Goal: Communication & Community: Answer question/provide support

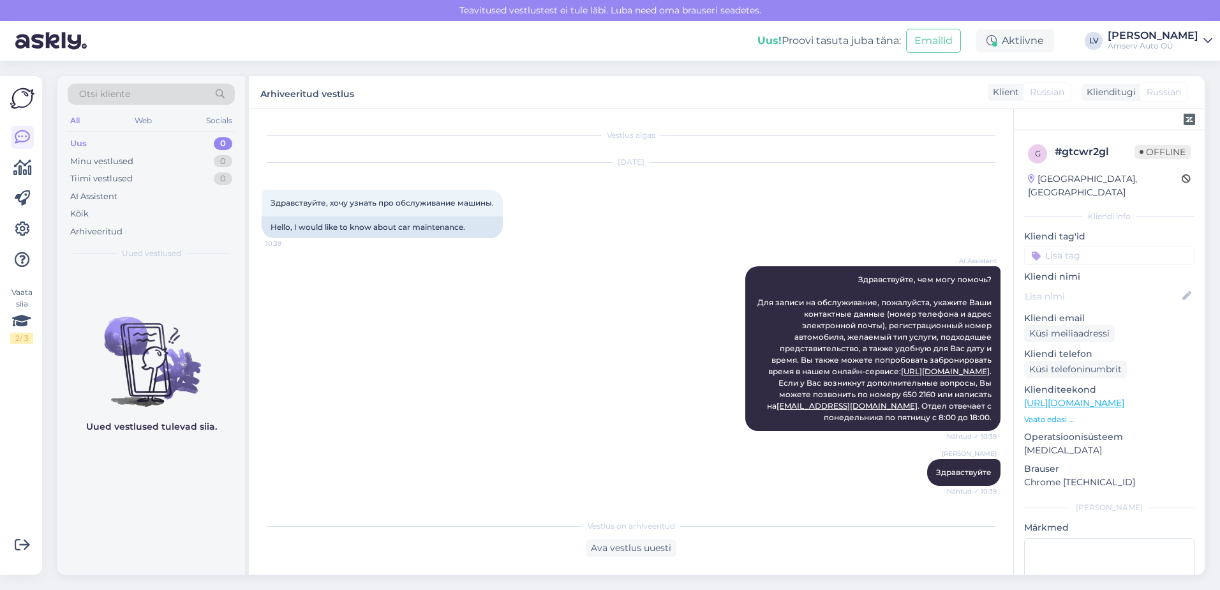
scroll to position [2823, 0]
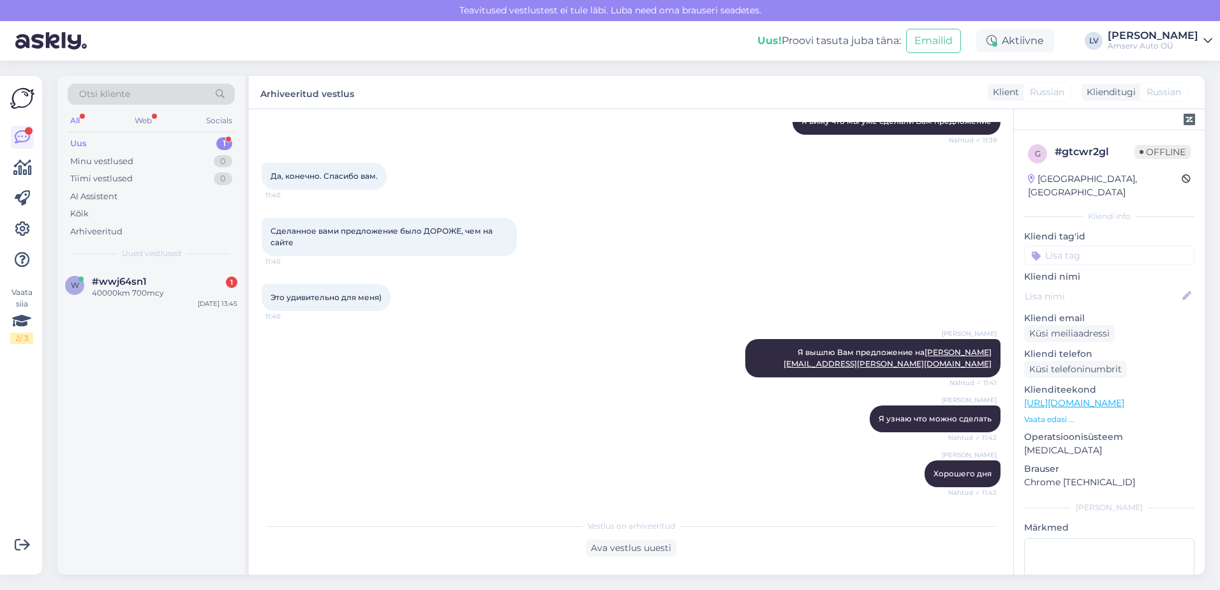
click at [186, 137] on div "Uus 1" at bounding box center [151, 144] width 167 height 18
click at [129, 282] on span "#wwj64sn1" at bounding box center [119, 281] width 55 height 11
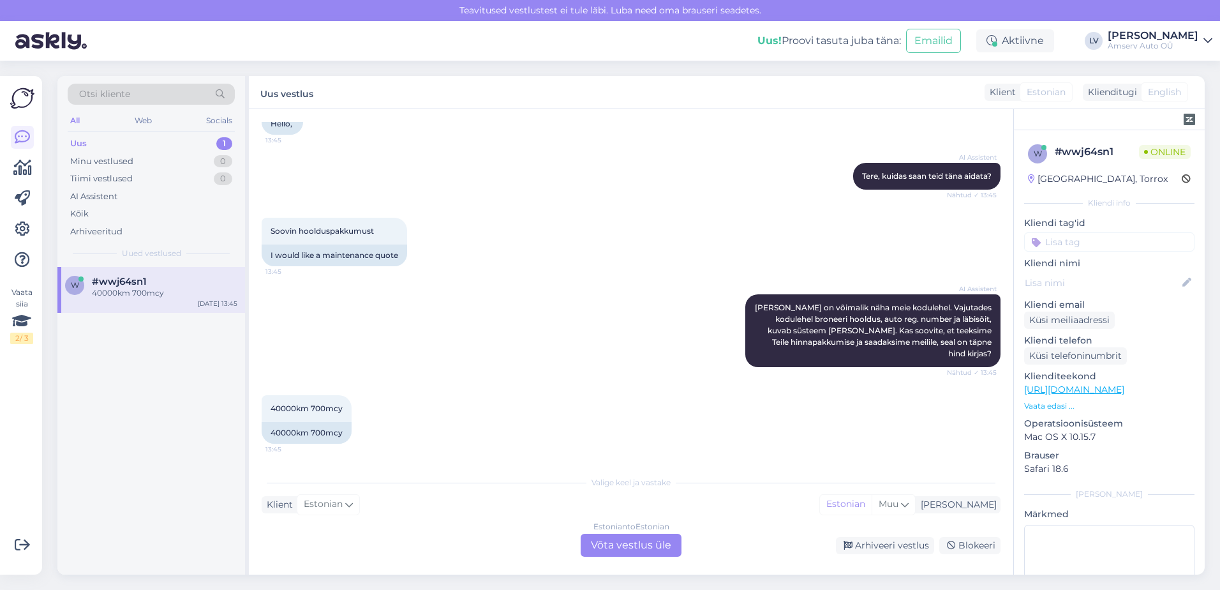
click at [608, 531] on div "Estonian to Estonian" at bounding box center [631, 526] width 76 height 11
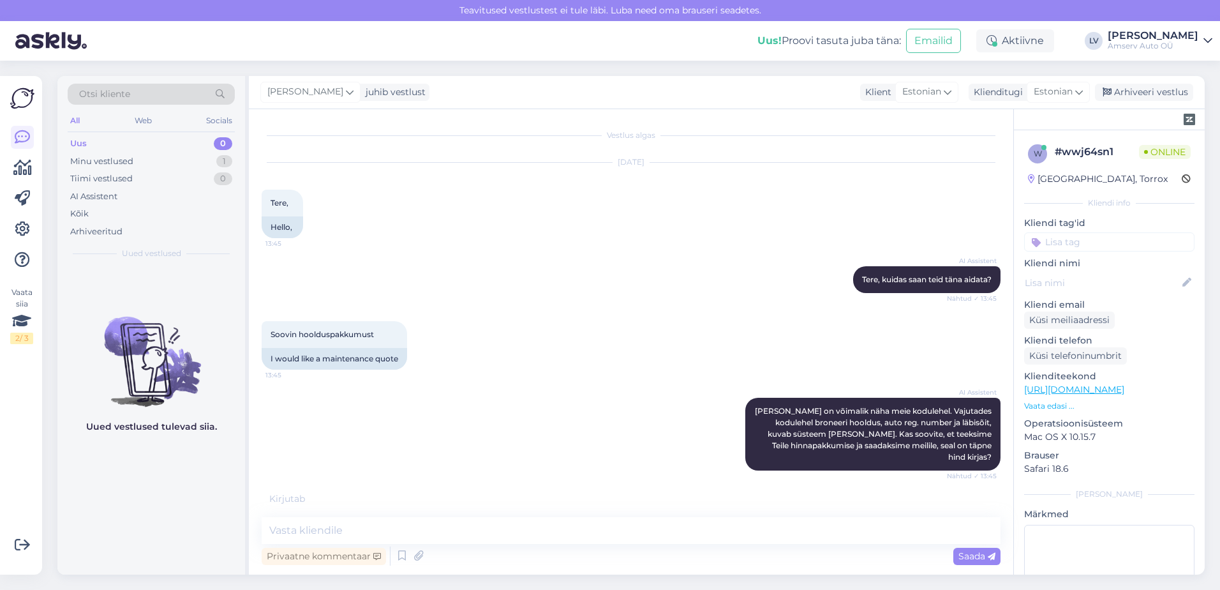
scroll to position [69, 0]
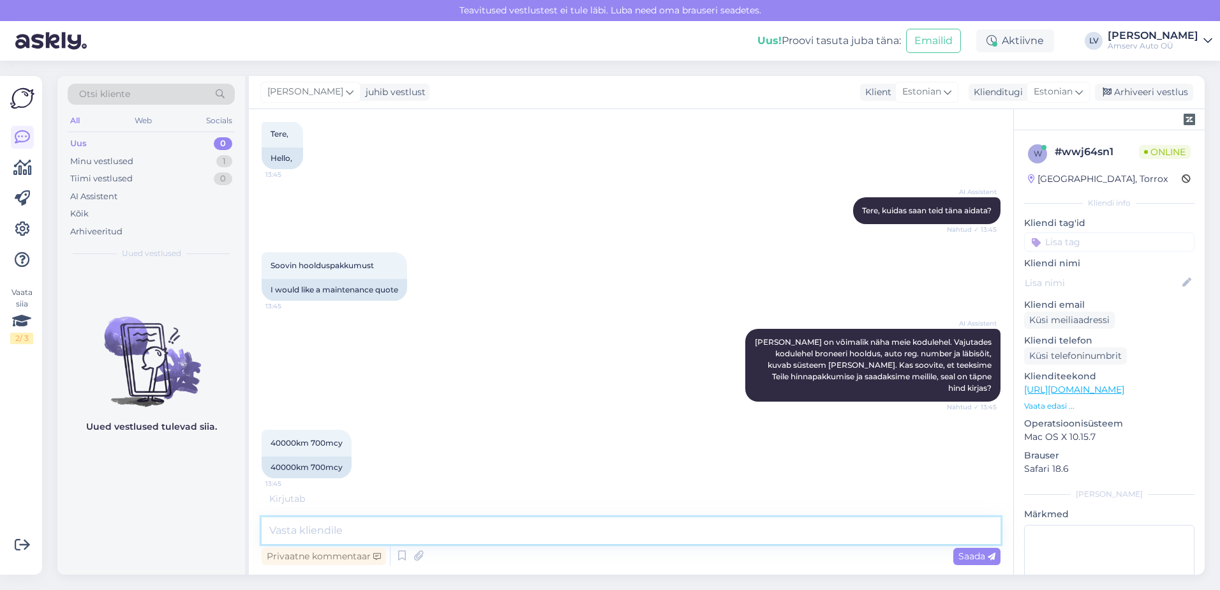
click at [478, 531] on textarea at bounding box center [631, 530] width 739 height 27
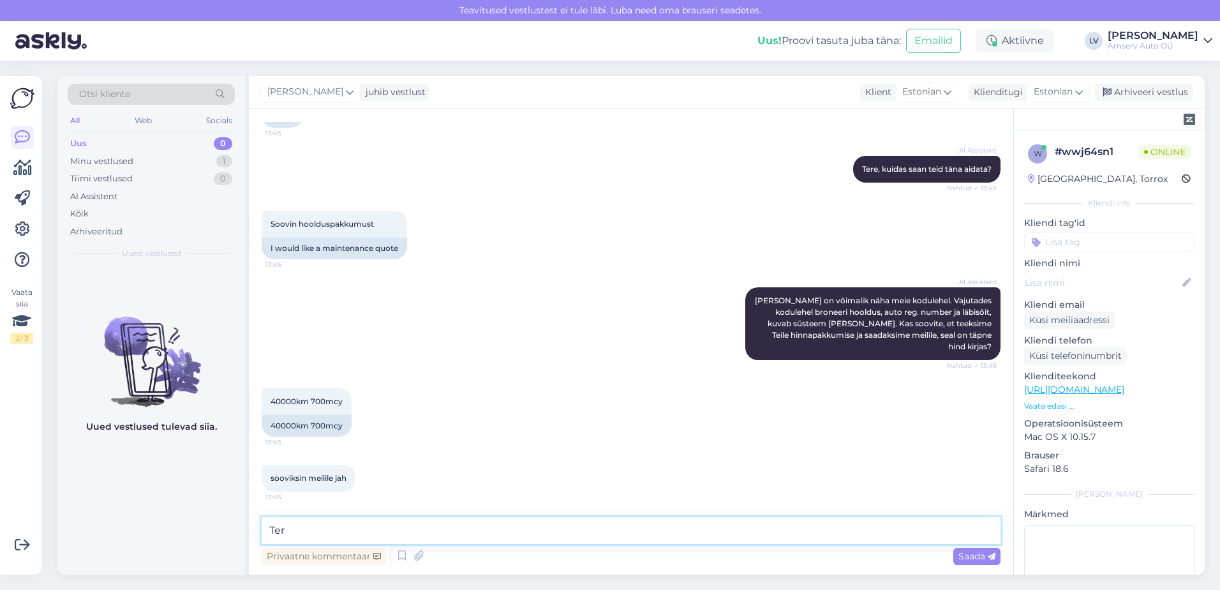
type textarea "Tere"
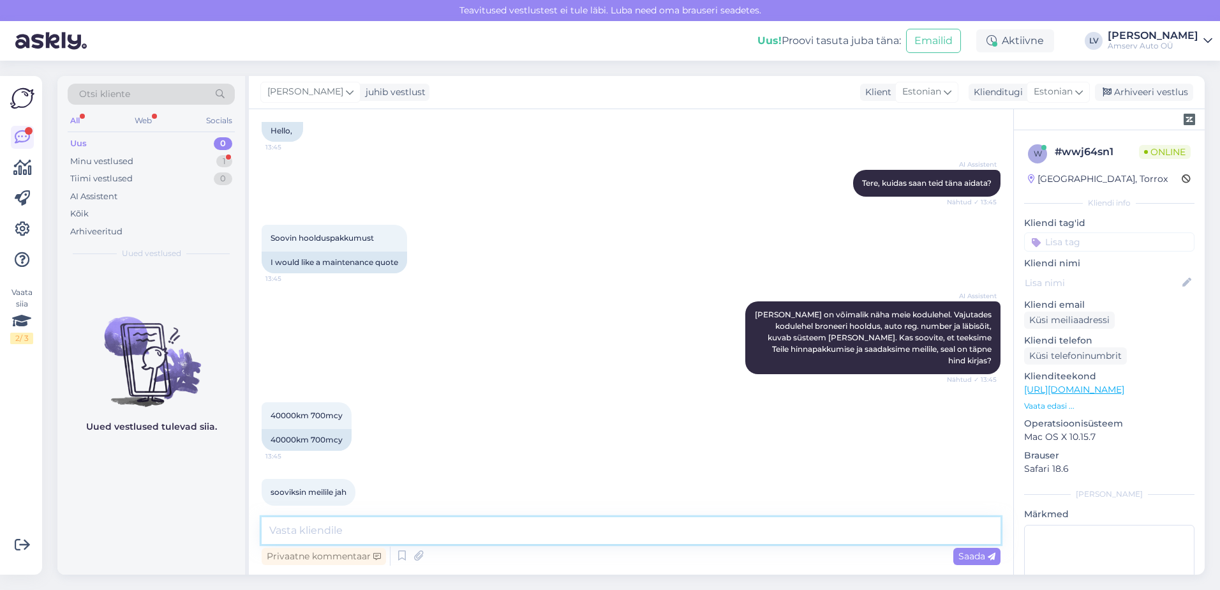
scroll to position [220, 0]
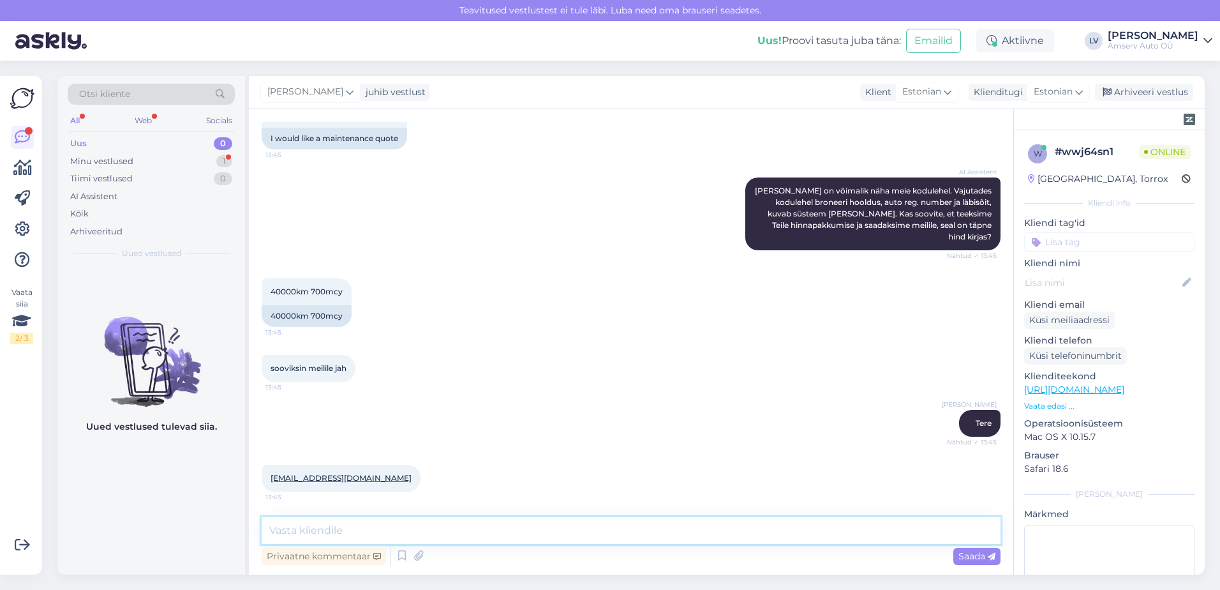
click at [473, 532] on textarea at bounding box center [631, 530] width 739 height 27
type textarea "Kas Järve esinduse hinnapakkumist?"
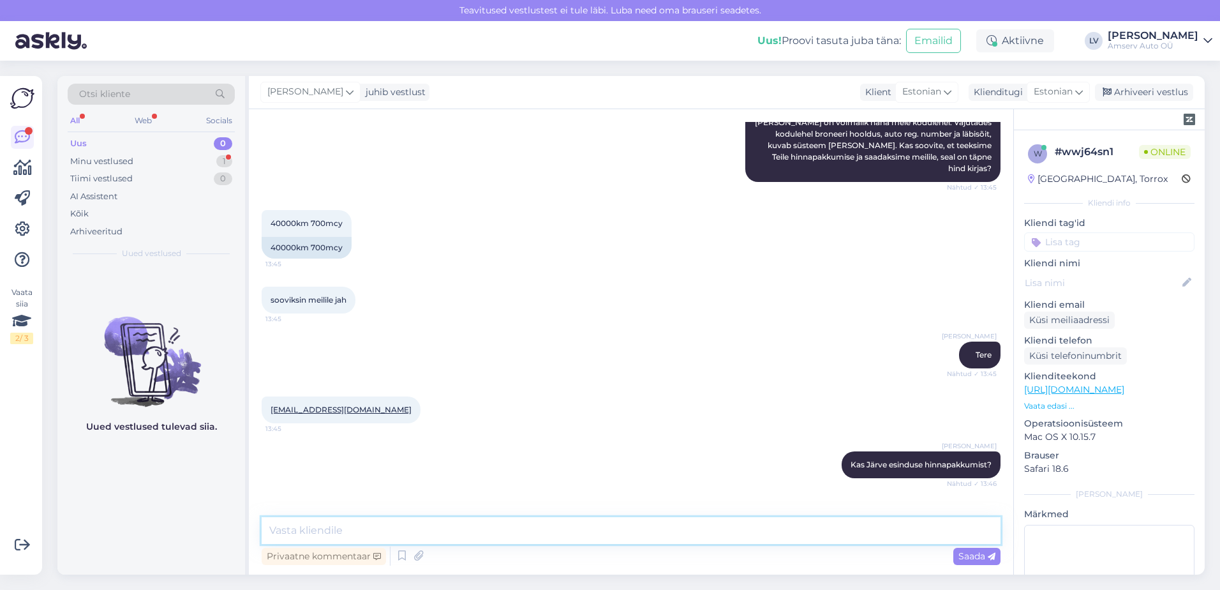
scroll to position [343, 0]
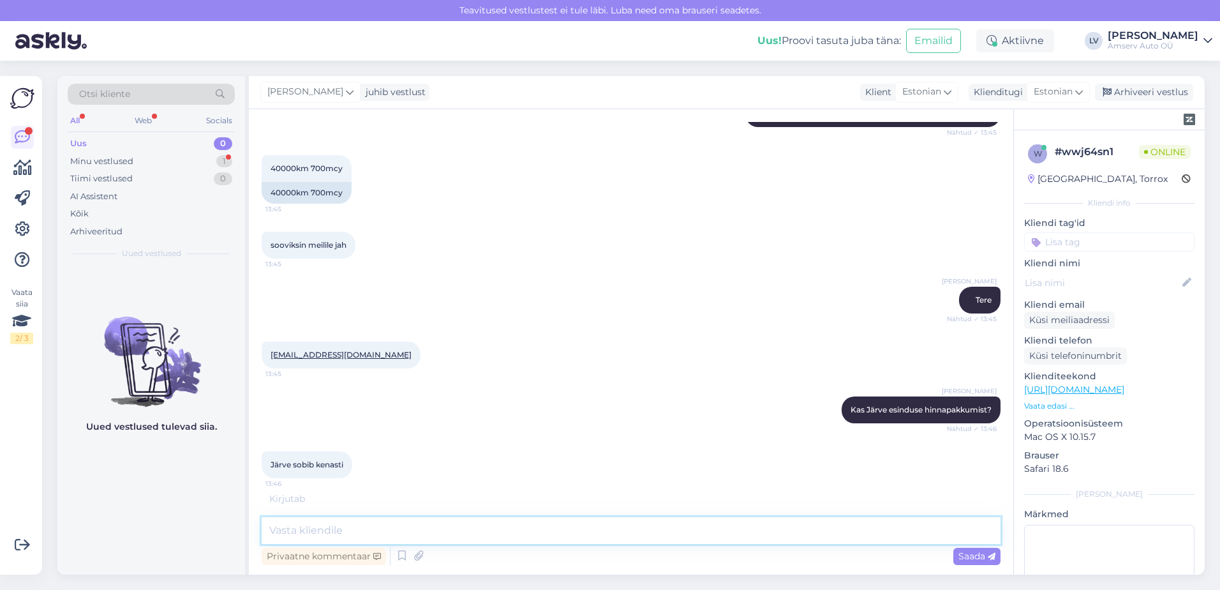
click at [487, 521] on textarea at bounding box center [631, 530] width 739 height 27
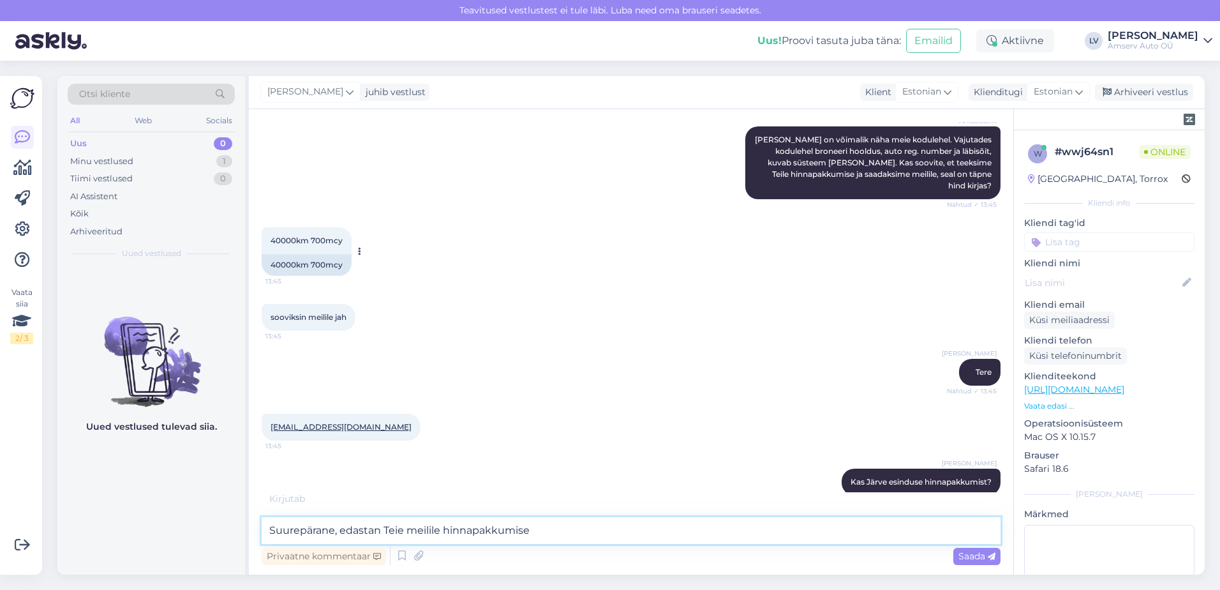
scroll to position [271, 0]
type textarea "Suurepärane, edastan Teie meilile hinnapakkumise"
drag, startPoint x: 341, startPoint y: 241, endPoint x: 310, endPoint y: 237, distance: 30.8
click at [310, 237] on span "40000km 700mcy" at bounding box center [307, 241] width 72 height 10
copy span "700mcy"
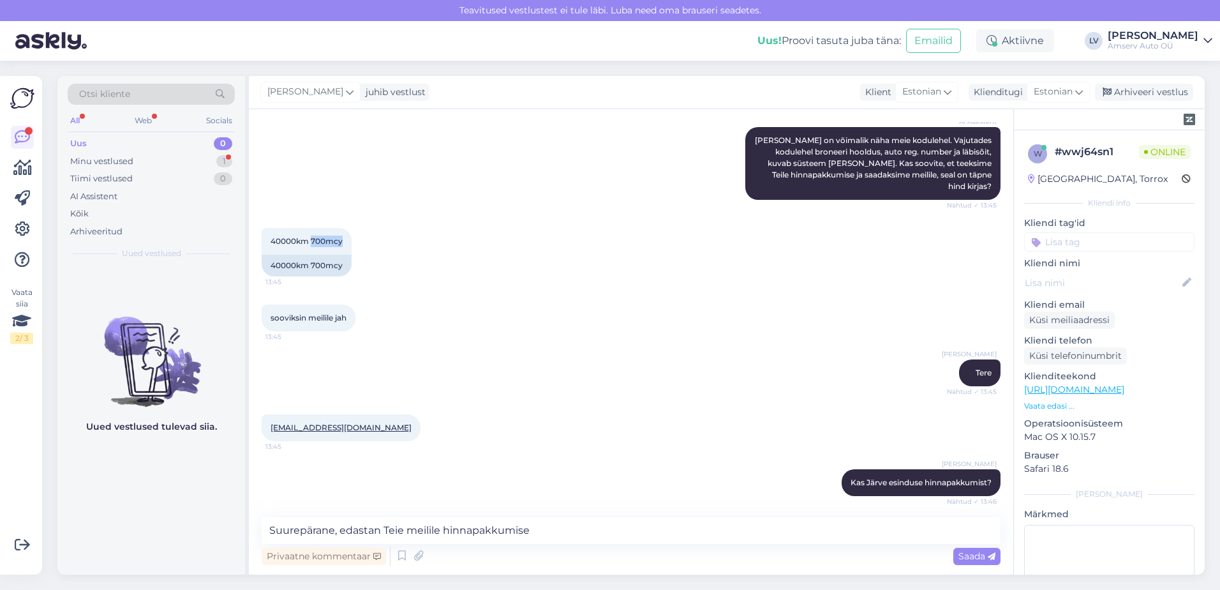
scroll to position [440, 0]
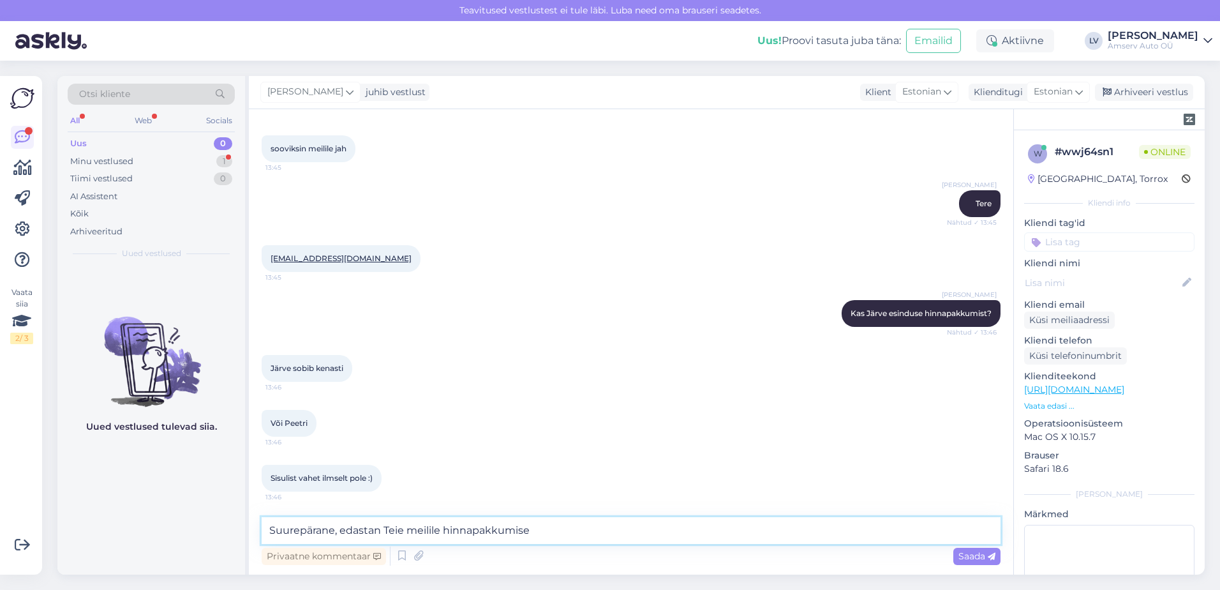
click at [586, 540] on textarea "Suurepärane, edastan Teie meilile hinnapakkumise" at bounding box center [631, 530] width 739 height 27
click at [967, 554] on span "Saada" at bounding box center [976, 555] width 37 height 11
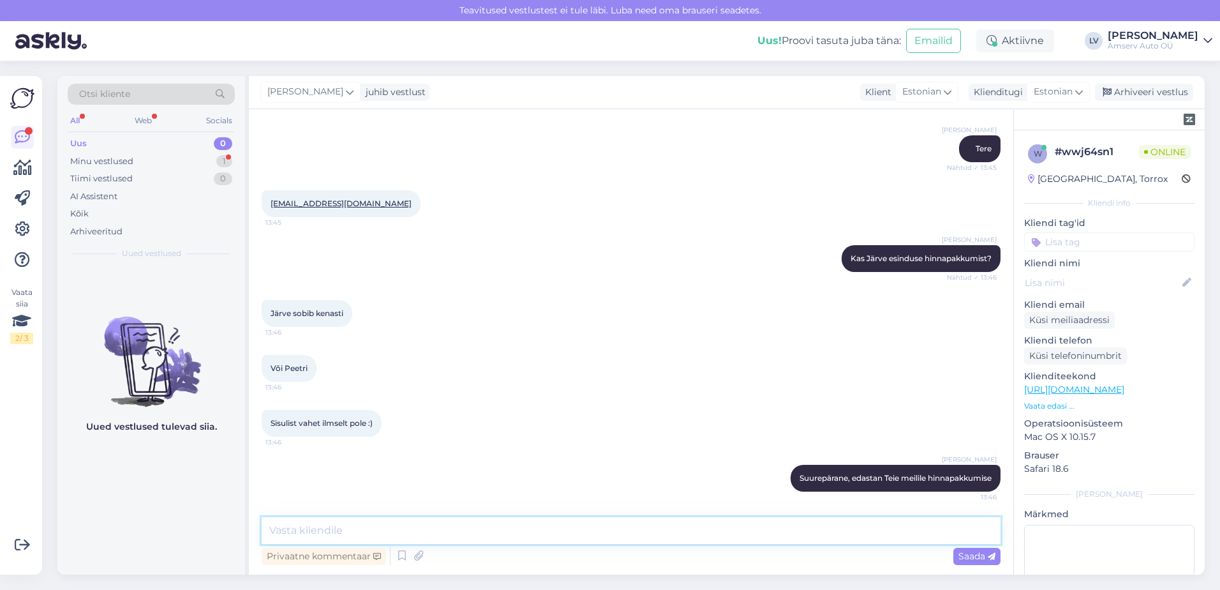
click at [701, 529] on textarea at bounding box center [631, 530] width 739 height 27
type textarea "K"
type textarea "S"
type textarea "Kas saan veel abiks olla?"
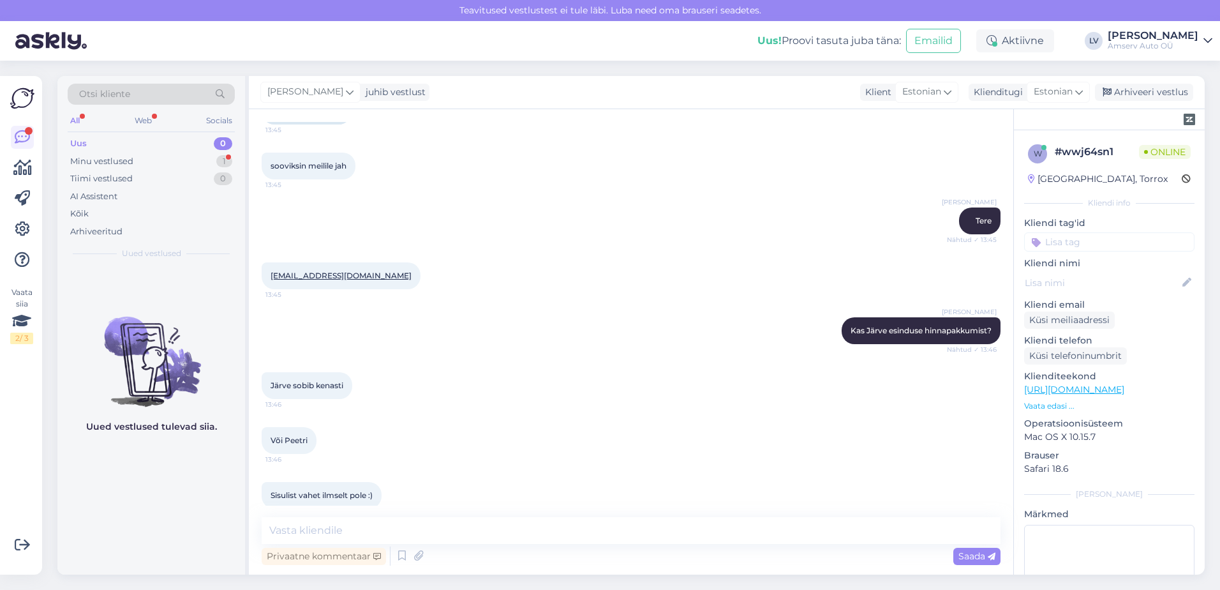
scroll to position [294, 0]
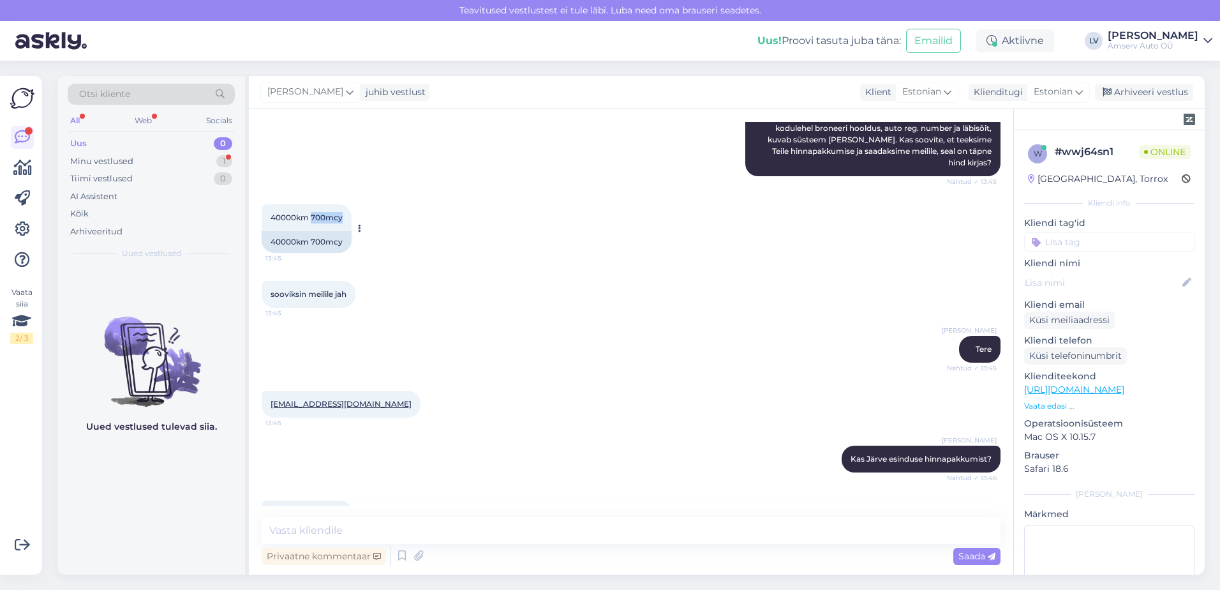
drag, startPoint x: 344, startPoint y: 216, endPoint x: 311, endPoint y: 216, distance: 32.5
click at [311, 216] on div "40000km 700mcy 13:45" at bounding box center [307, 217] width 90 height 27
drag, startPoint x: 311, startPoint y: 216, endPoint x: 323, endPoint y: 216, distance: 11.5
copy span "700mcy"
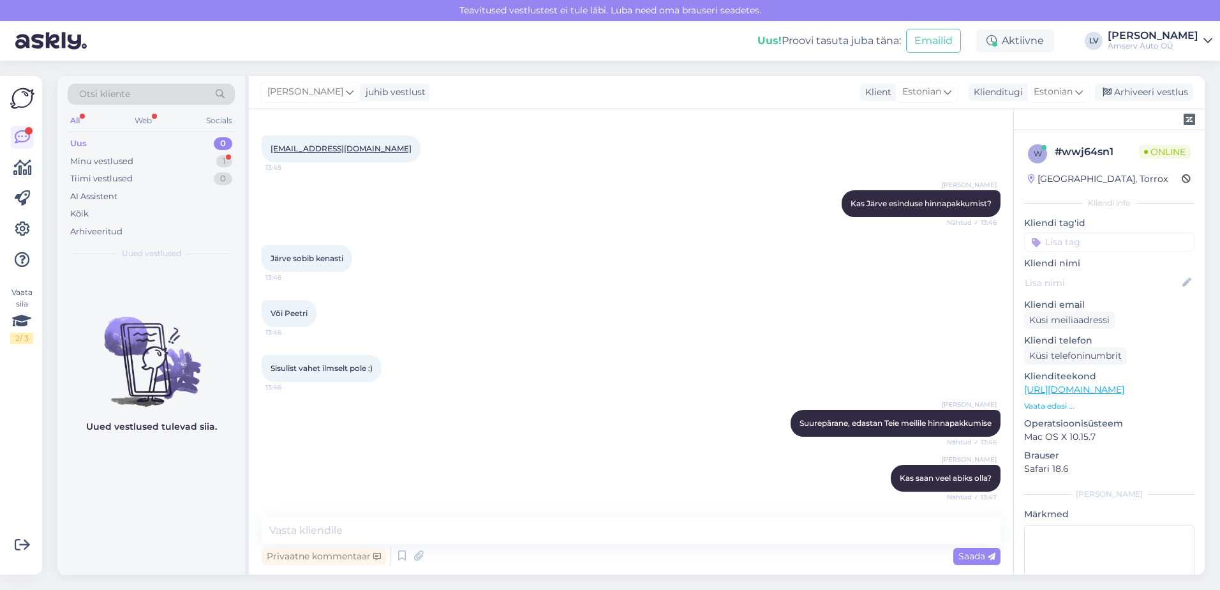
scroll to position [604, 0]
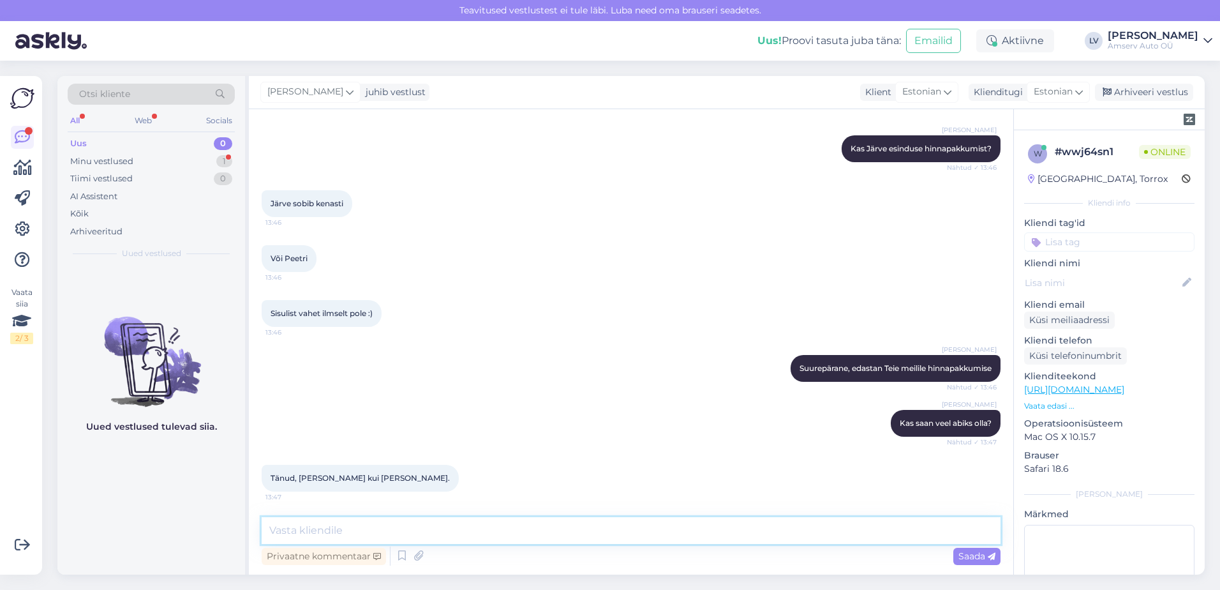
click at [302, 525] on textarea at bounding box center [631, 530] width 739 height 27
type textarea "Suur tänu pöördumise eest ja ilusat päeva jätku :)"
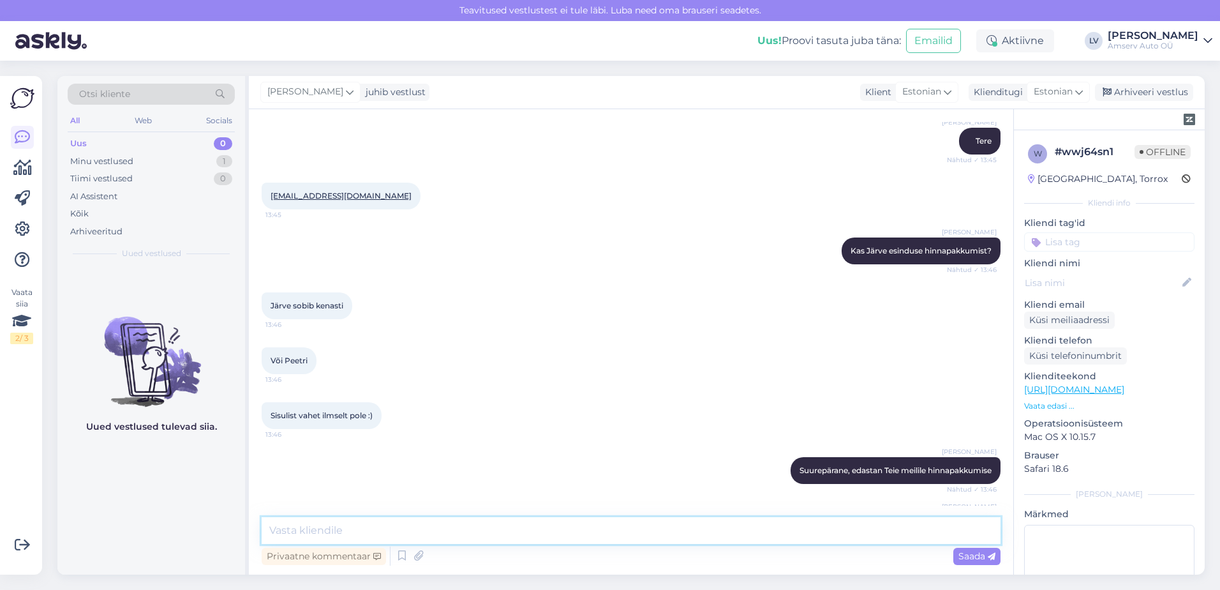
scroll to position [340, 0]
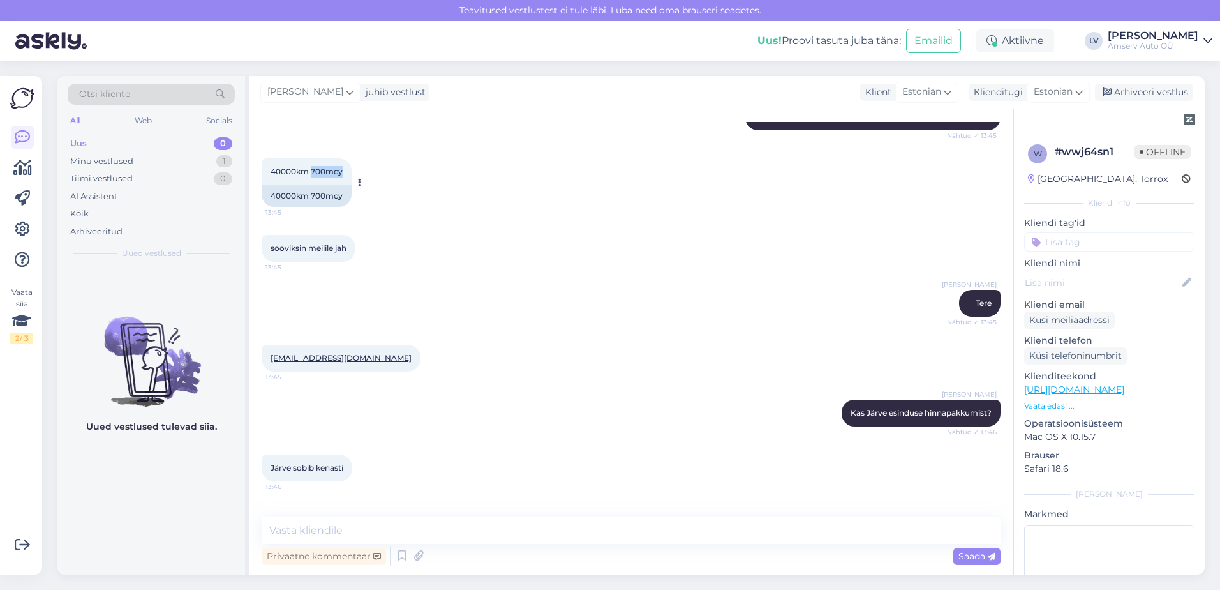
drag, startPoint x: 344, startPoint y: 173, endPoint x: 313, endPoint y: 175, distance: 31.3
click at [313, 175] on div "40000km 700mcy 13:45" at bounding box center [307, 171] width 90 height 27
drag, startPoint x: 313, startPoint y: 175, endPoint x: 329, endPoint y: 175, distance: 16.6
copy span "700mcy"
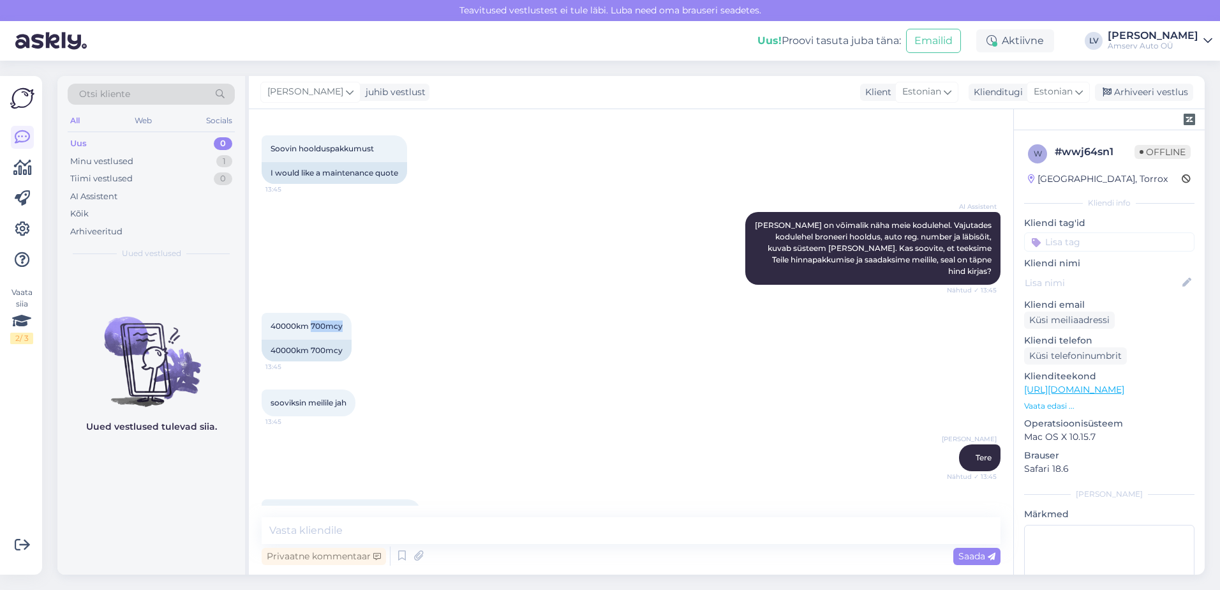
scroll to position [191, 0]
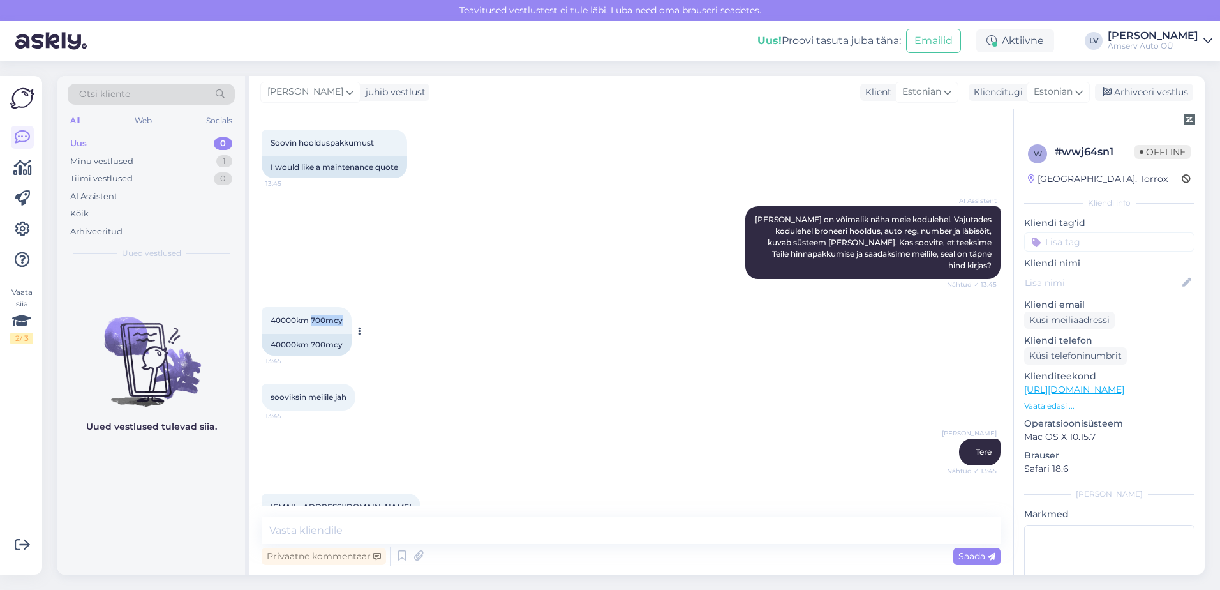
copy span "700mcy"
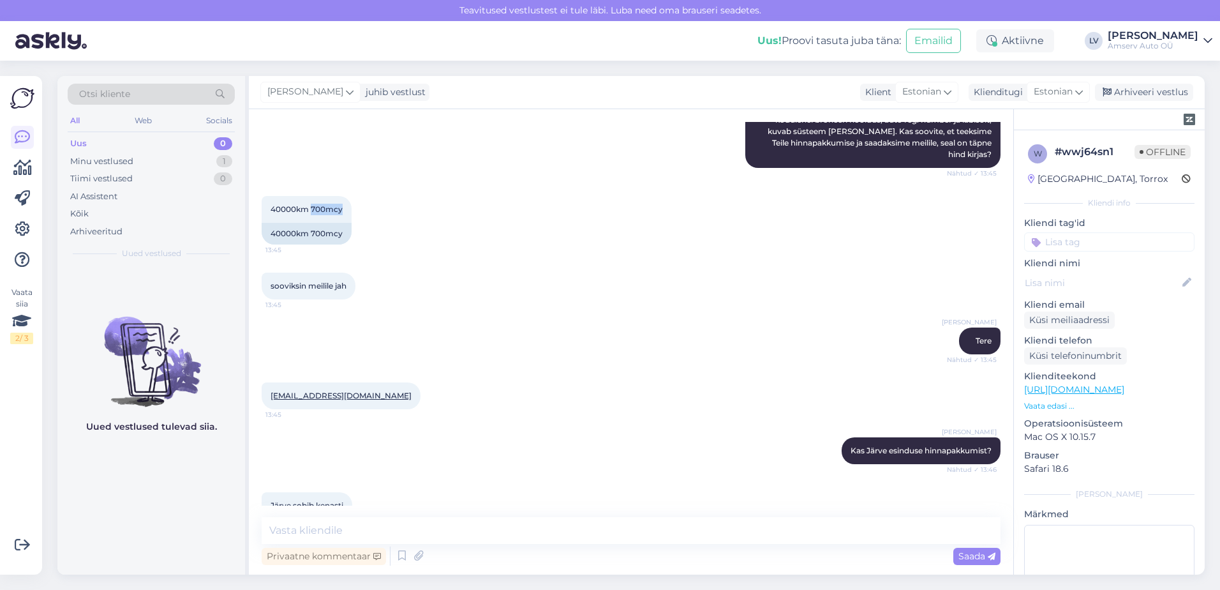
scroll to position [319, 0]
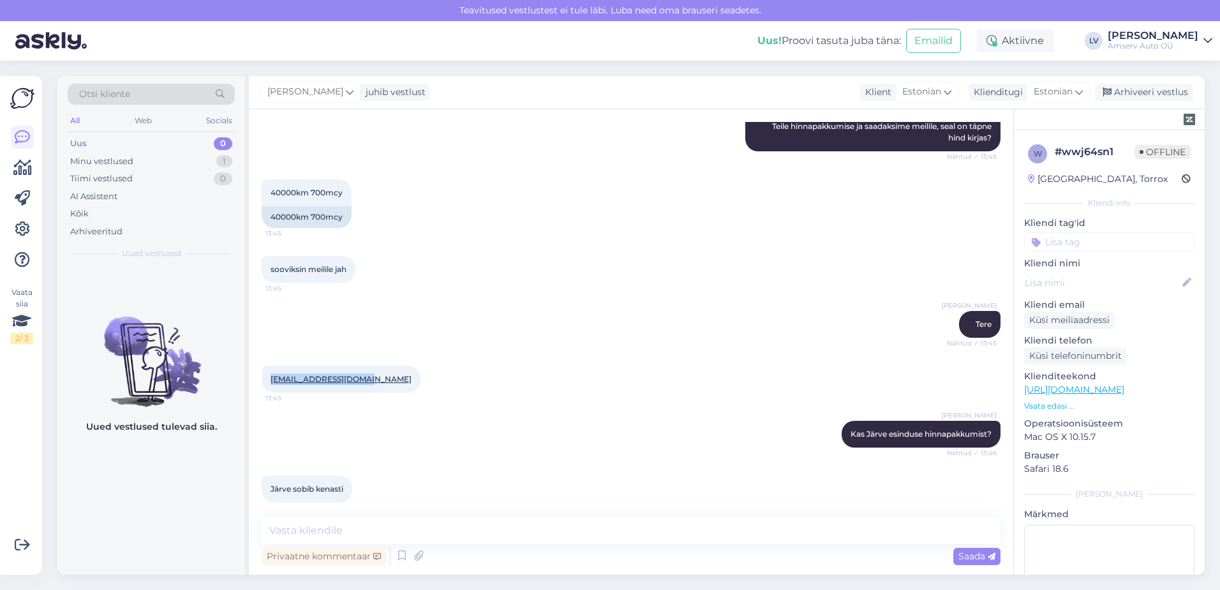
drag, startPoint x: 372, startPoint y: 380, endPoint x: 265, endPoint y: 389, distance: 107.6
click at [265, 389] on div "[EMAIL_ADDRESS][DOMAIN_NAME] 13:45" at bounding box center [341, 379] width 159 height 27
drag, startPoint x: 265, startPoint y: 389, endPoint x: 278, endPoint y: 380, distance: 15.6
copy link "[EMAIL_ADDRESS][DOMAIN_NAME]"
drag, startPoint x: 345, startPoint y: 216, endPoint x: 312, endPoint y: 218, distance: 32.6
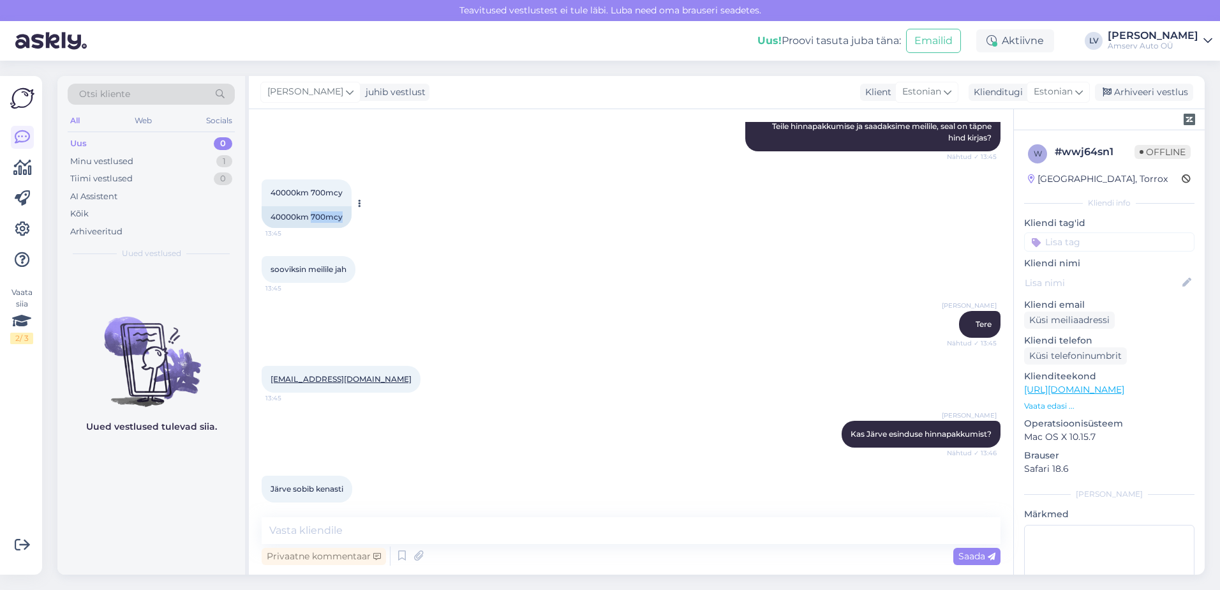
click at [312, 218] on div "40000km 700mcy" at bounding box center [307, 217] width 90 height 22
copy div "700mcy"
click at [459, 345] on div "Liili Vahesalu Tere Nähtud ✓ 13:45" at bounding box center [631, 324] width 739 height 55
drag, startPoint x: 368, startPoint y: 380, endPoint x: 264, endPoint y: 382, distance: 104.0
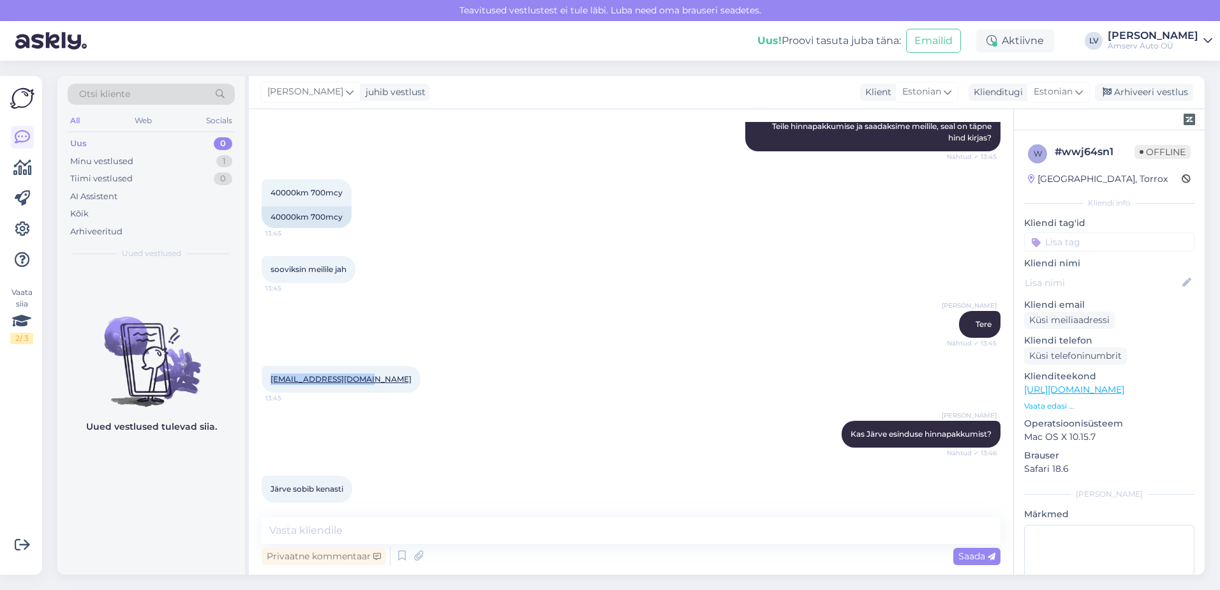
click at [264, 382] on div "[EMAIL_ADDRESS][DOMAIN_NAME] 13:45" at bounding box center [341, 379] width 159 height 27
drag, startPoint x: 264, startPoint y: 382, endPoint x: 293, endPoint y: 377, distance: 29.1
copy link "[EMAIL_ADDRESS][DOMAIN_NAME]"
drag, startPoint x: 339, startPoint y: 218, endPoint x: 316, endPoint y: 217, distance: 23.0
click at [316, 217] on div "40000km 700mcy" at bounding box center [307, 217] width 90 height 22
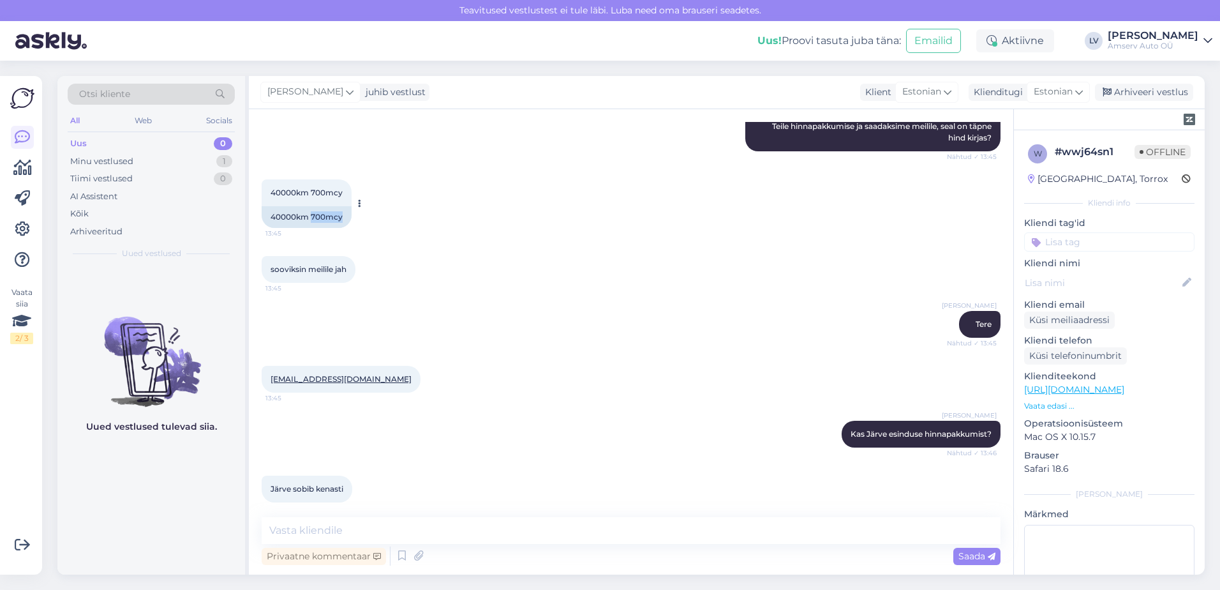
click at [311, 218] on div "40000km 700mcy" at bounding box center [307, 217] width 90 height 22
copy div "700mcy"
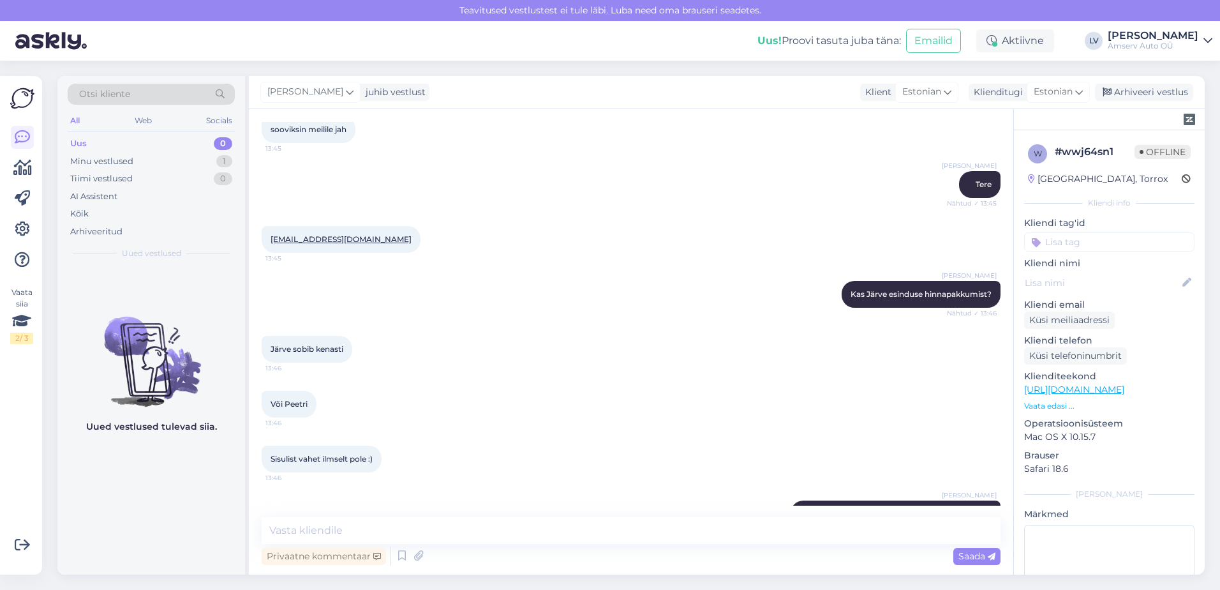
scroll to position [659, 0]
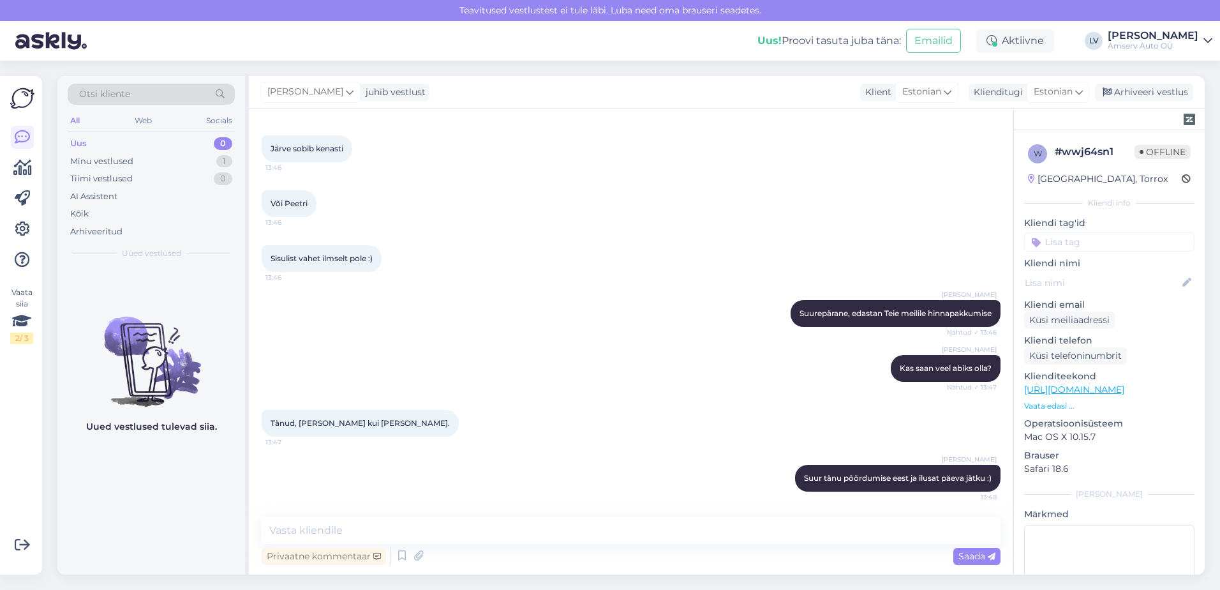
click at [1139, 242] on input at bounding box center [1109, 241] width 170 height 19
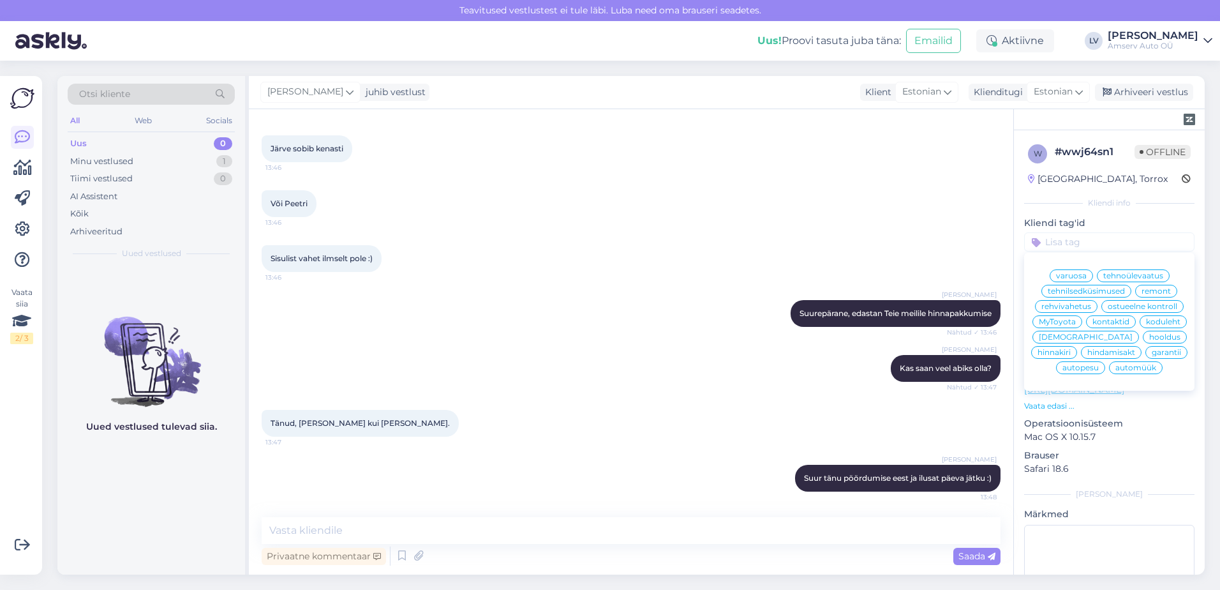
click at [1149, 341] on span "hooldus" at bounding box center [1164, 337] width 31 height 8
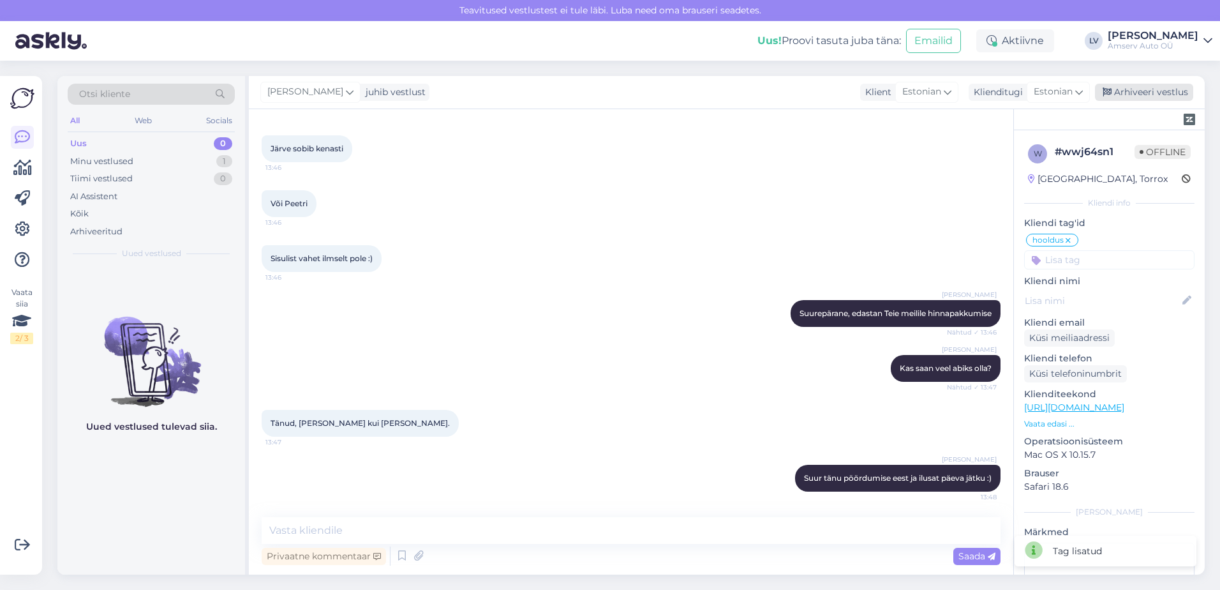
click at [1122, 98] on div "Arhiveeri vestlus" at bounding box center [1144, 92] width 98 height 17
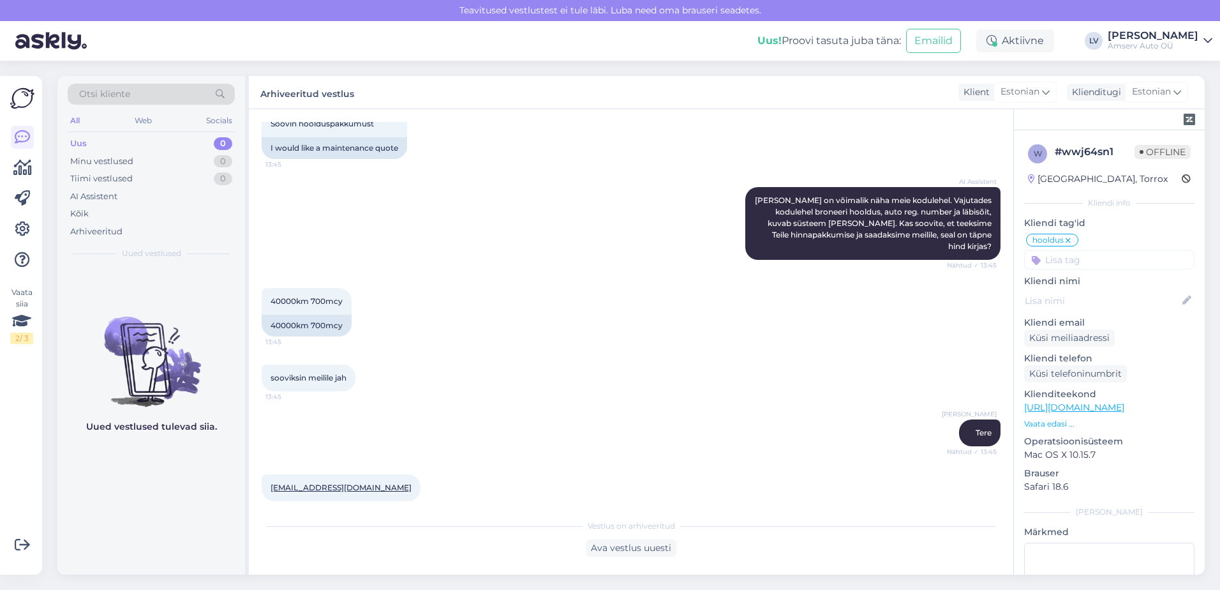
scroll to position [85, 0]
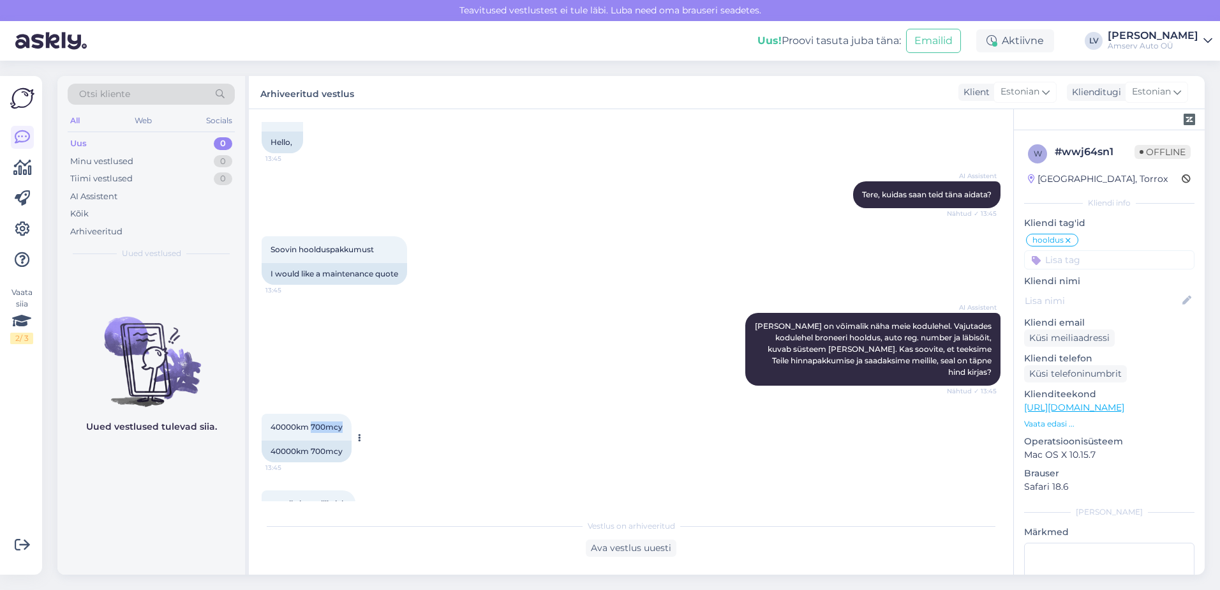
drag, startPoint x: 343, startPoint y: 431, endPoint x: 311, endPoint y: 426, distance: 32.3
click at [311, 426] on div "40000km 700mcy 13:45" at bounding box center [307, 426] width 90 height 27
copy span "700mcy"
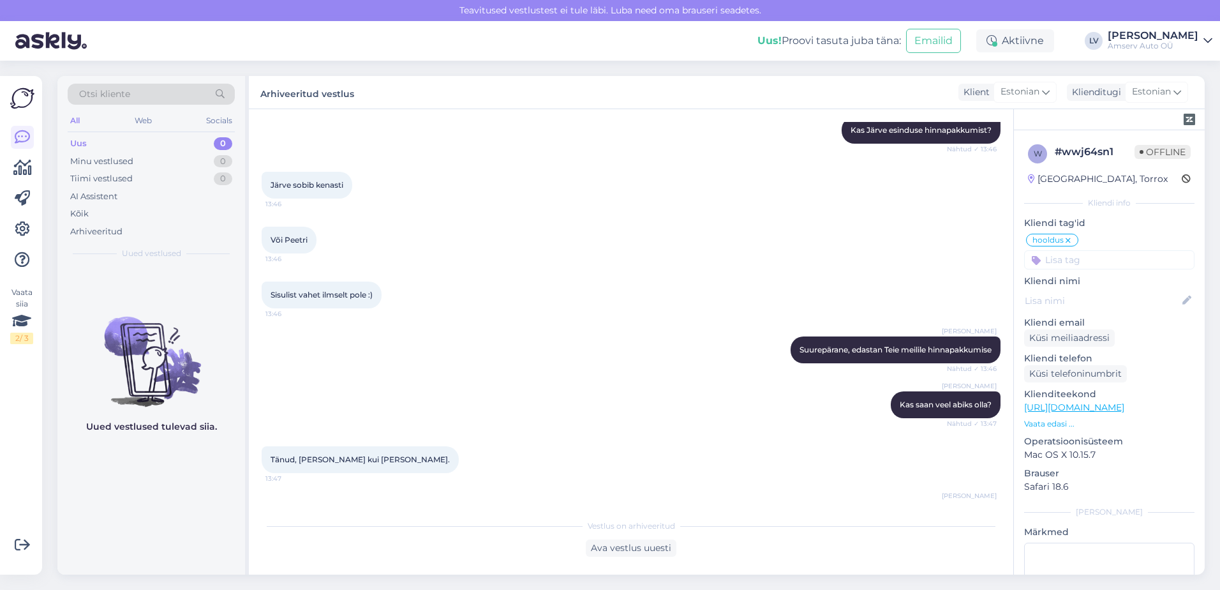
scroll to position [664, 0]
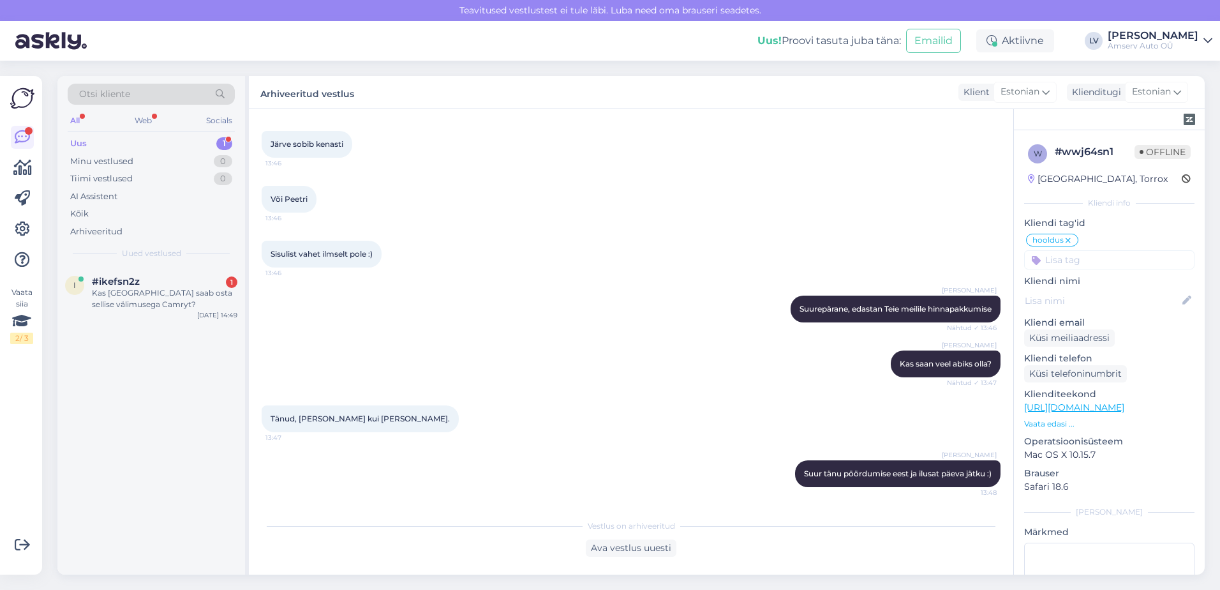
click at [146, 141] on div "Uus 1" at bounding box center [151, 144] width 167 height 18
click at [168, 299] on div "Kas [GEOGRAPHIC_DATA] saab osta sellise välimusega Camryt?" at bounding box center [164, 298] width 145 height 23
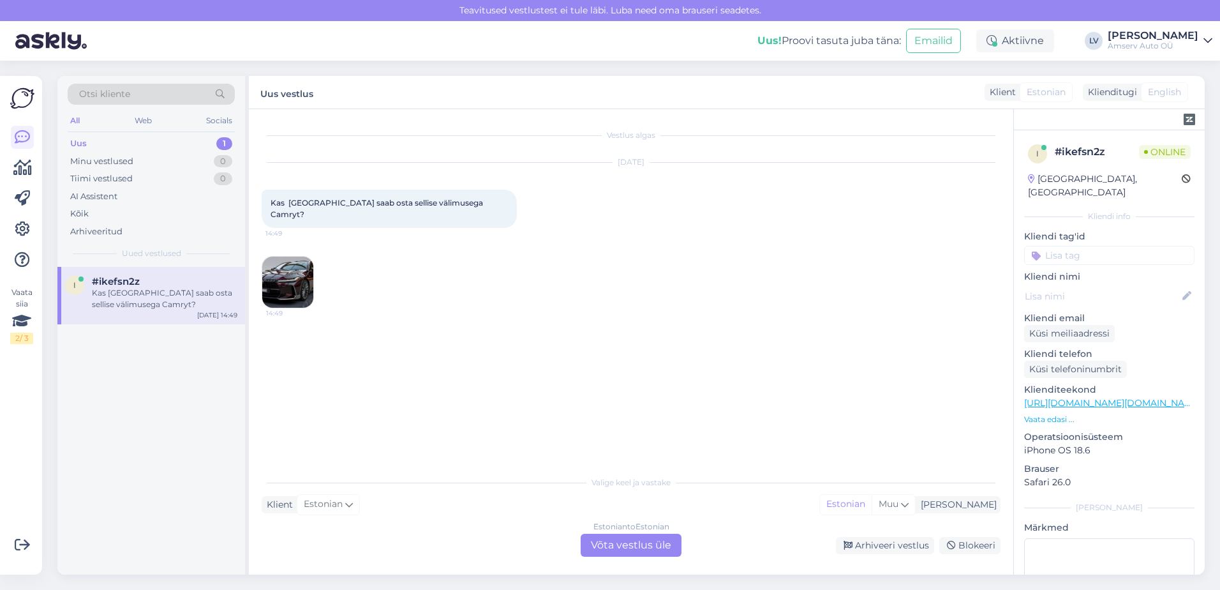
click at [644, 547] on div "Estonian to Estonian Võta vestlus üle" at bounding box center [631, 544] width 101 height 23
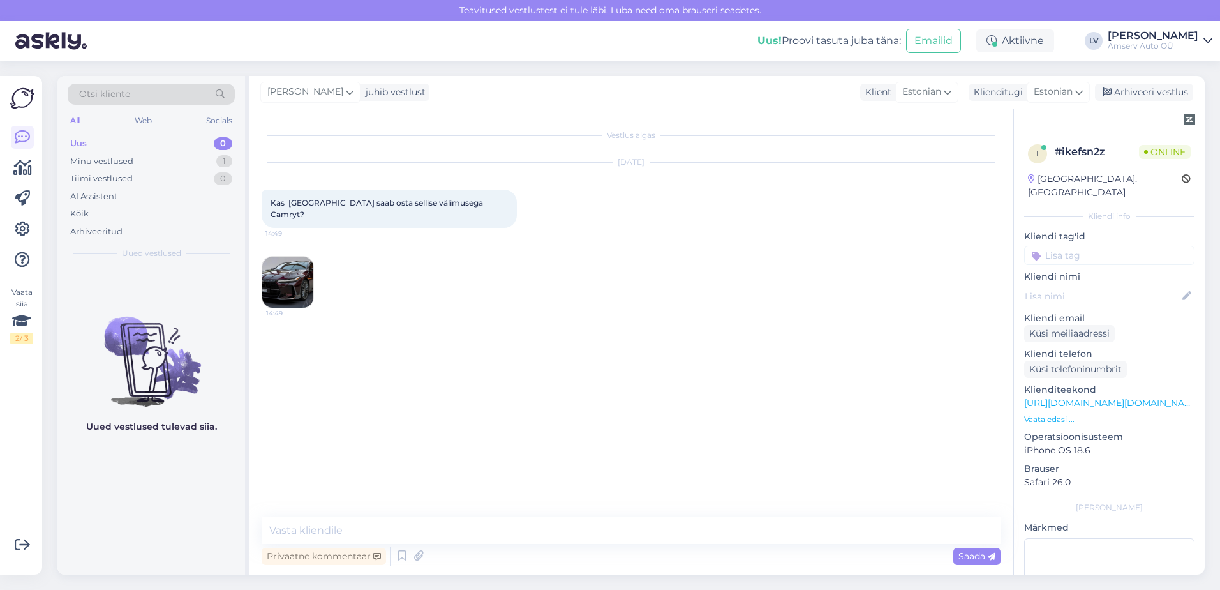
click at [285, 272] on img at bounding box center [287, 281] width 51 height 51
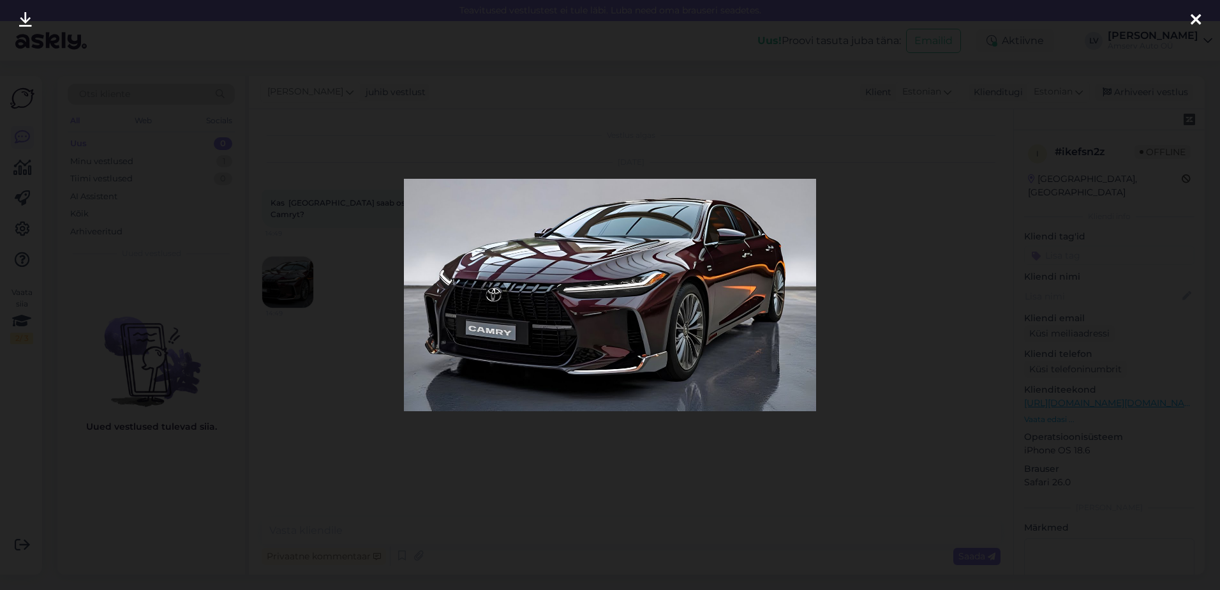
click at [302, 505] on div at bounding box center [610, 295] width 1220 height 590
click at [302, 505] on div "Vestlus algas [DATE] Kas [GEOGRAPHIC_DATA] saab osta sellise välimusega Camryt?…" at bounding box center [631, 341] width 764 height 465
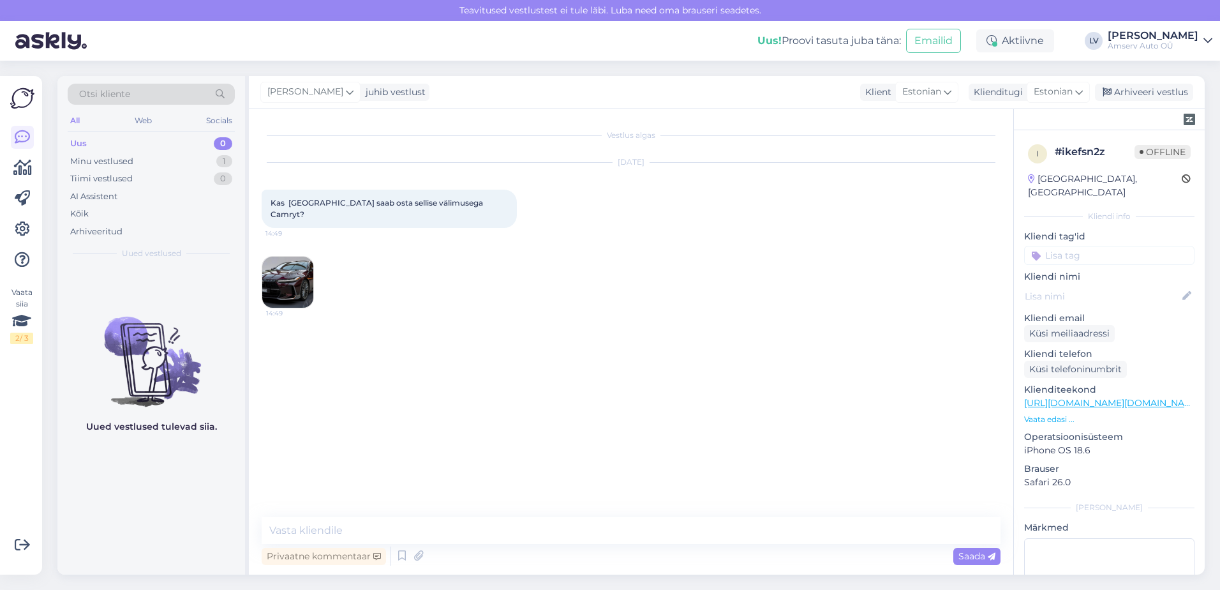
drag, startPoint x: 302, startPoint y: 505, endPoint x: 437, endPoint y: 321, distance: 228.7
click at [437, 321] on div "Vestlus algas [DATE] Kas [GEOGRAPHIC_DATA] saab osta sellise välimusega Camryt?…" at bounding box center [637, 313] width 750 height 383
click at [425, 524] on textarea at bounding box center [631, 530] width 739 height 27
type textarea "Tere"
type textarea "e"
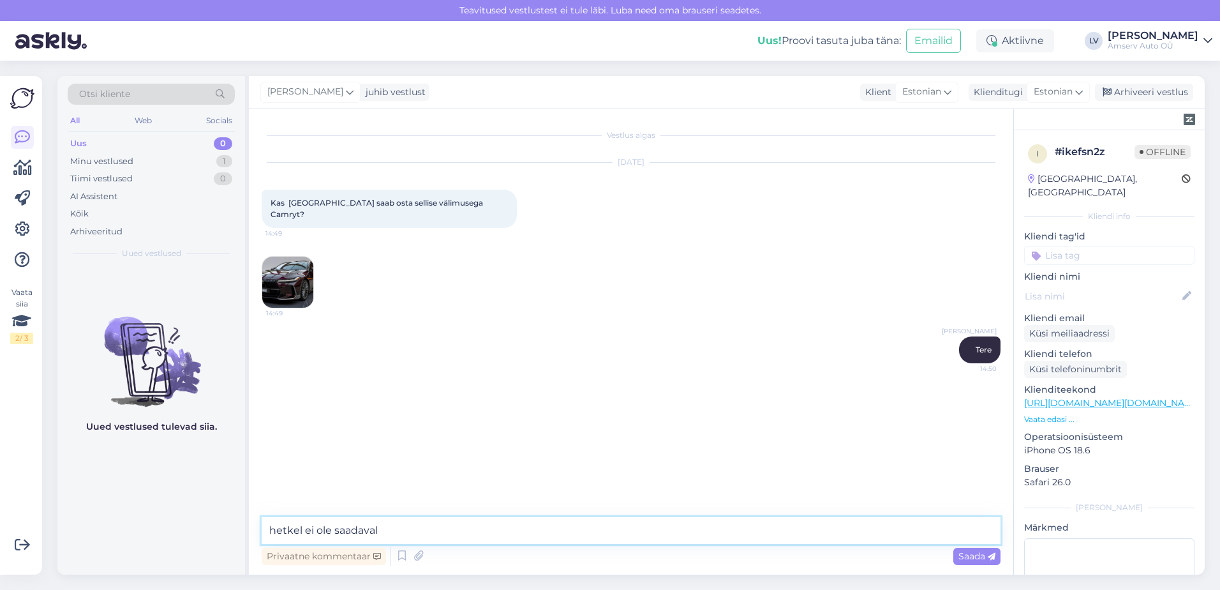
type textarea "hetkel ei ole saadaval"
click at [292, 278] on img at bounding box center [287, 281] width 51 height 51
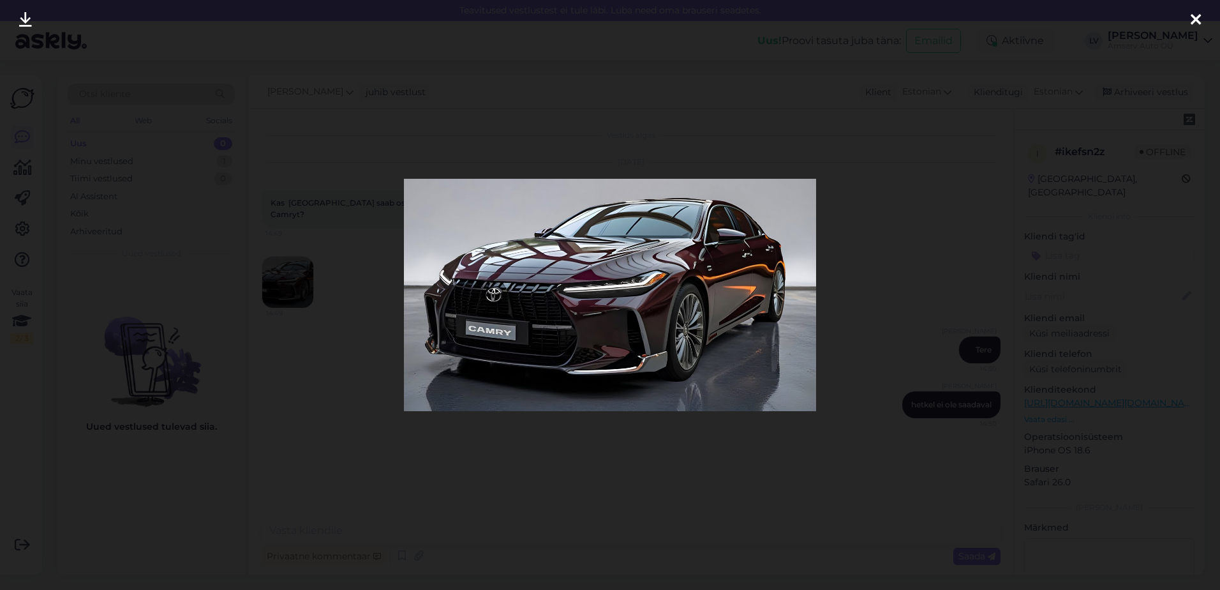
click at [981, 254] on div at bounding box center [610, 295] width 1220 height 590
click at [981, 254] on div "[DATE] Kas [GEOGRAPHIC_DATA] saab osta sellise välimusega Camryt? 14:49 14:49" at bounding box center [631, 236] width 739 height 174
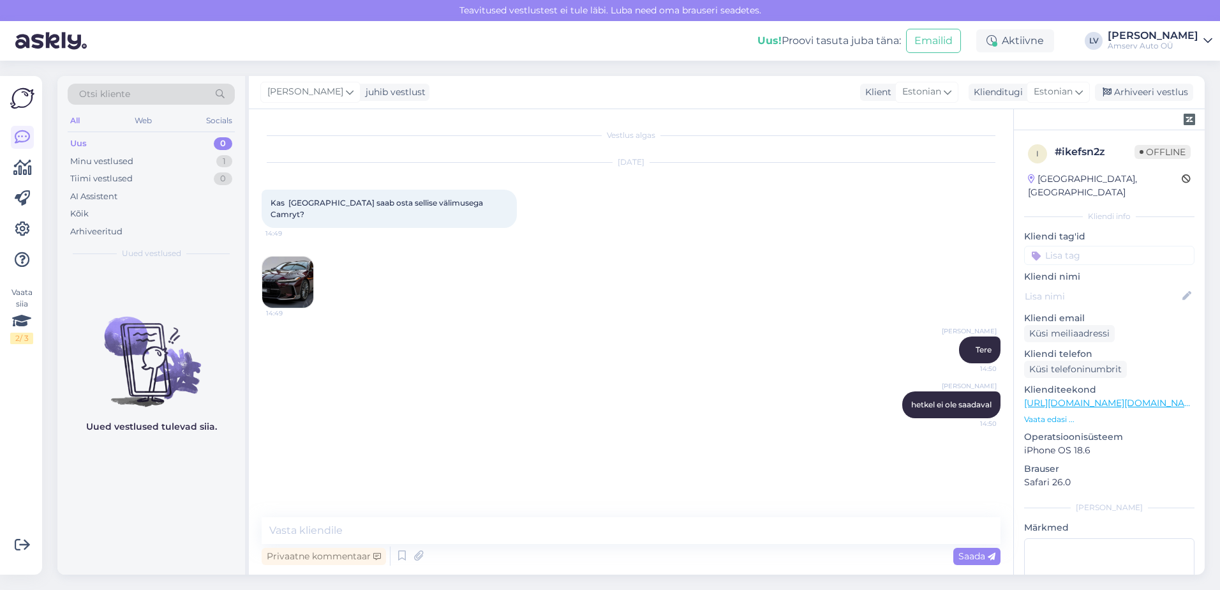
click at [297, 260] on img at bounding box center [287, 281] width 51 height 51
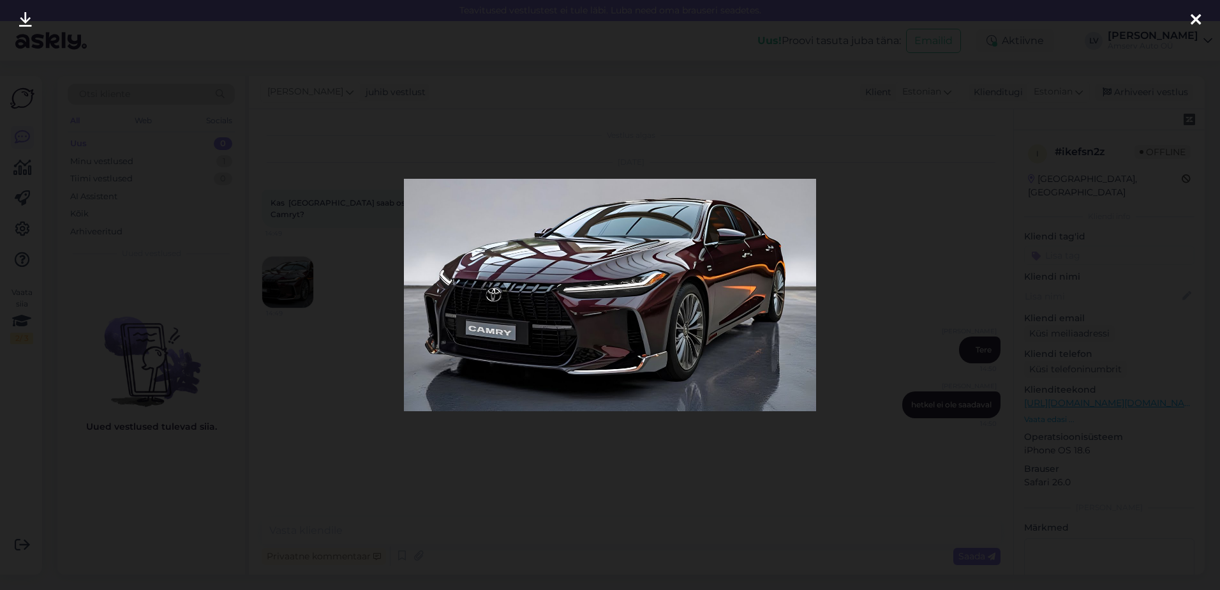
click at [186, 324] on div at bounding box center [610, 295] width 1220 height 590
click at [186, 324] on img at bounding box center [151, 350] width 188 height 115
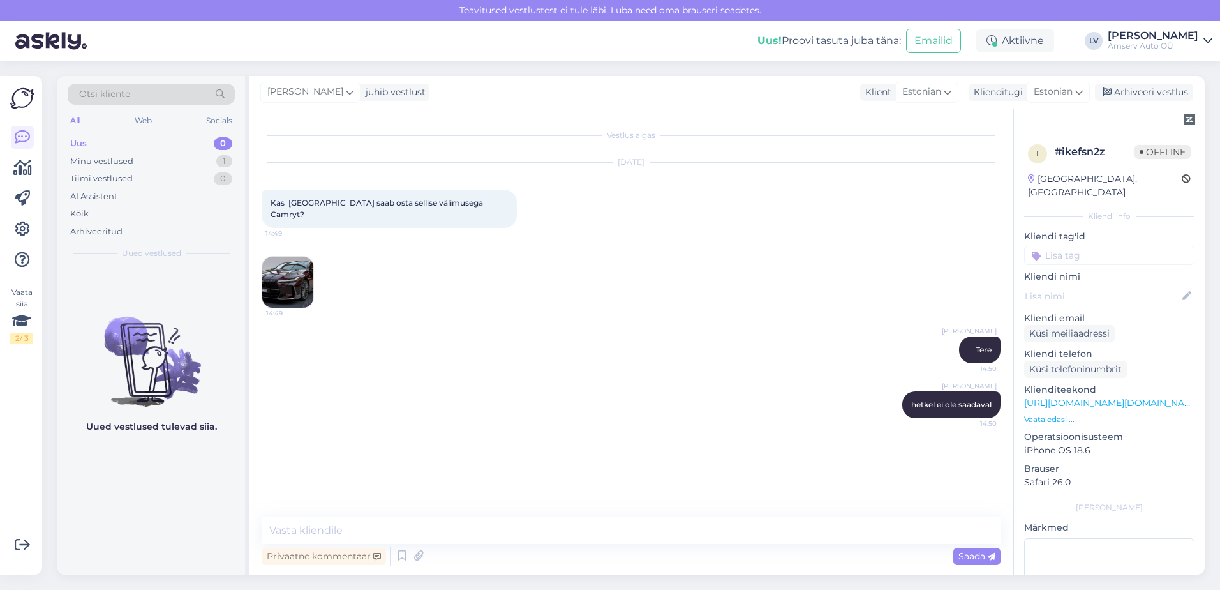
click at [284, 265] on img at bounding box center [287, 281] width 51 height 51
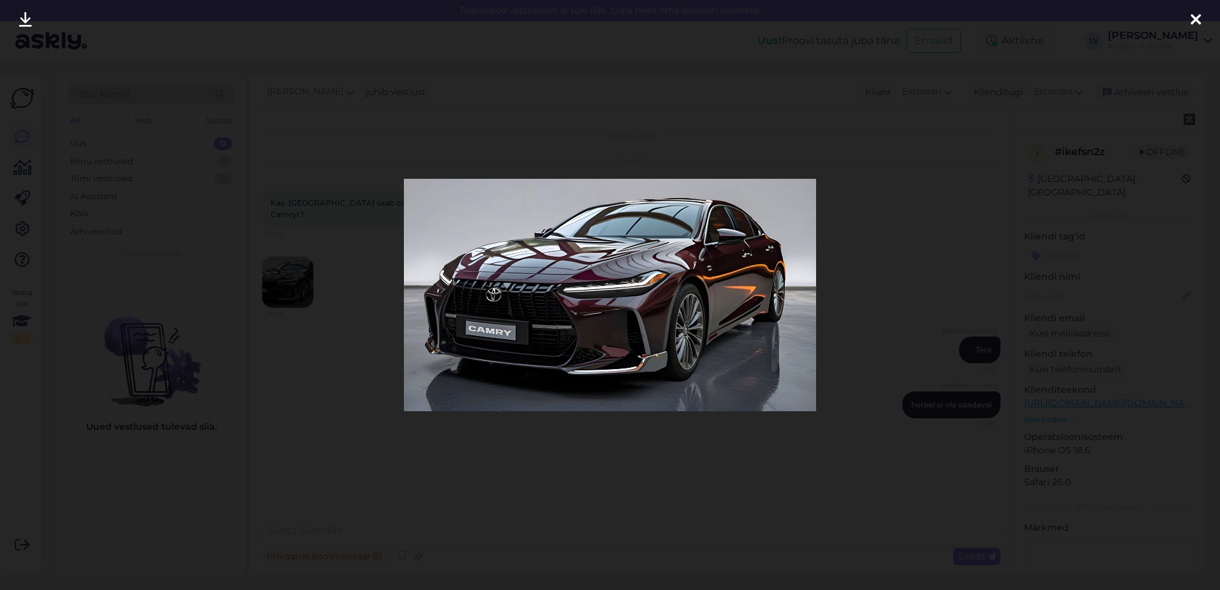
click at [1201, 15] on div at bounding box center [1196, 20] width 26 height 40
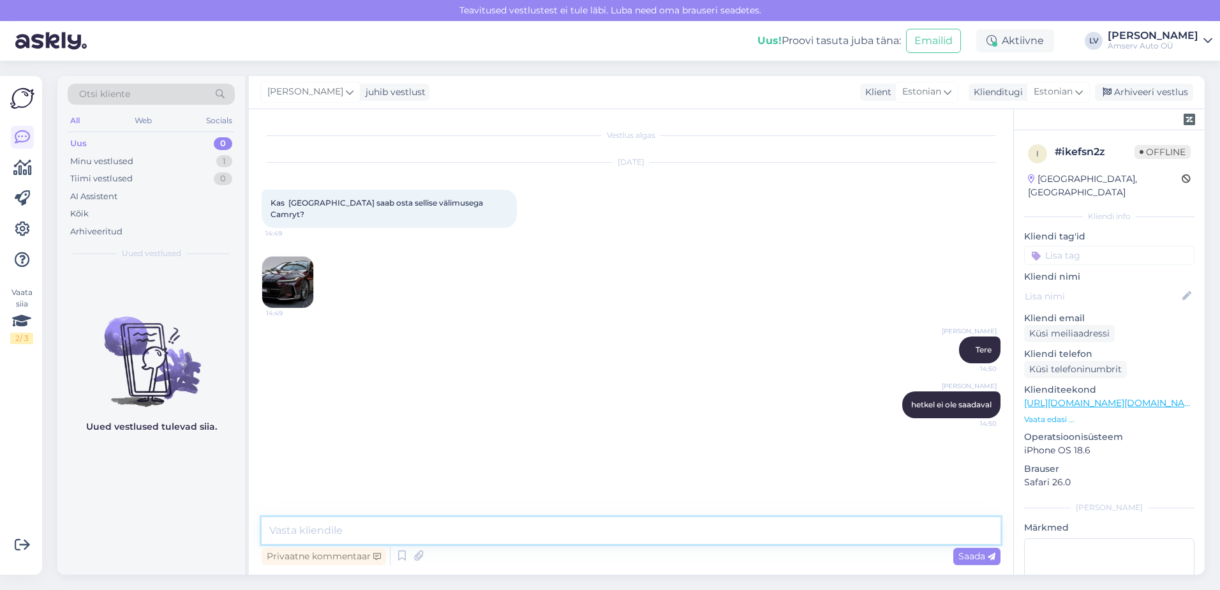
click at [478, 530] on textarea at bounding box center [631, 530] width 739 height 27
type textarea "Kas soovite, et jagakasin Teile meie müügiosakonna kontakti? [PERSON_NAME] on t…"
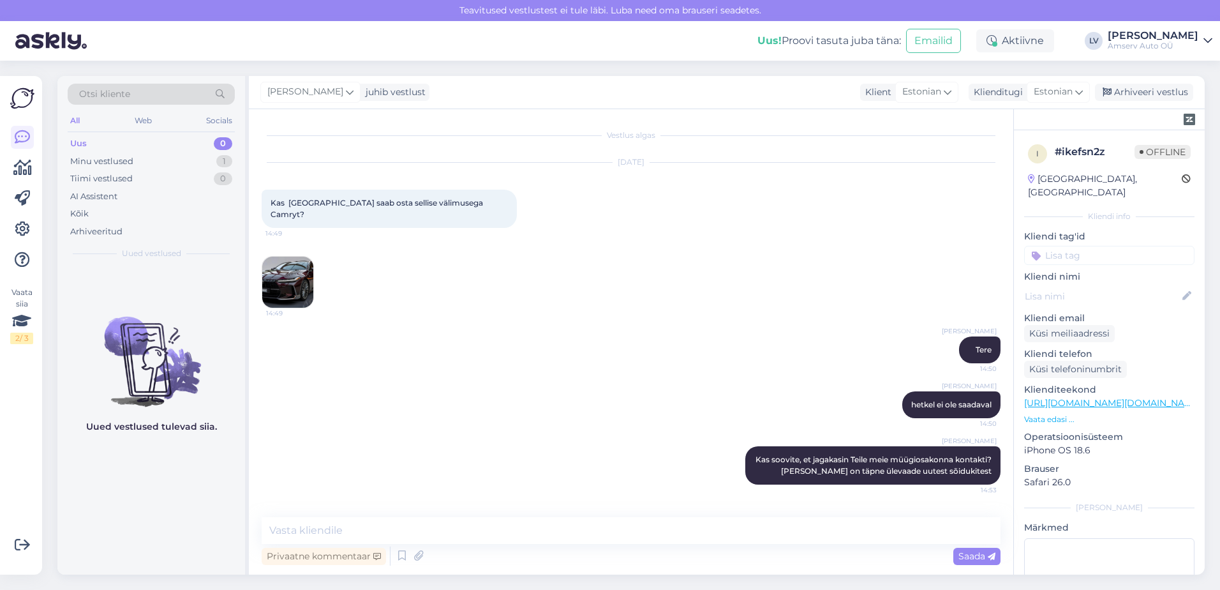
click at [1113, 246] on input at bounding box center [1109, 255] width 170 height 19
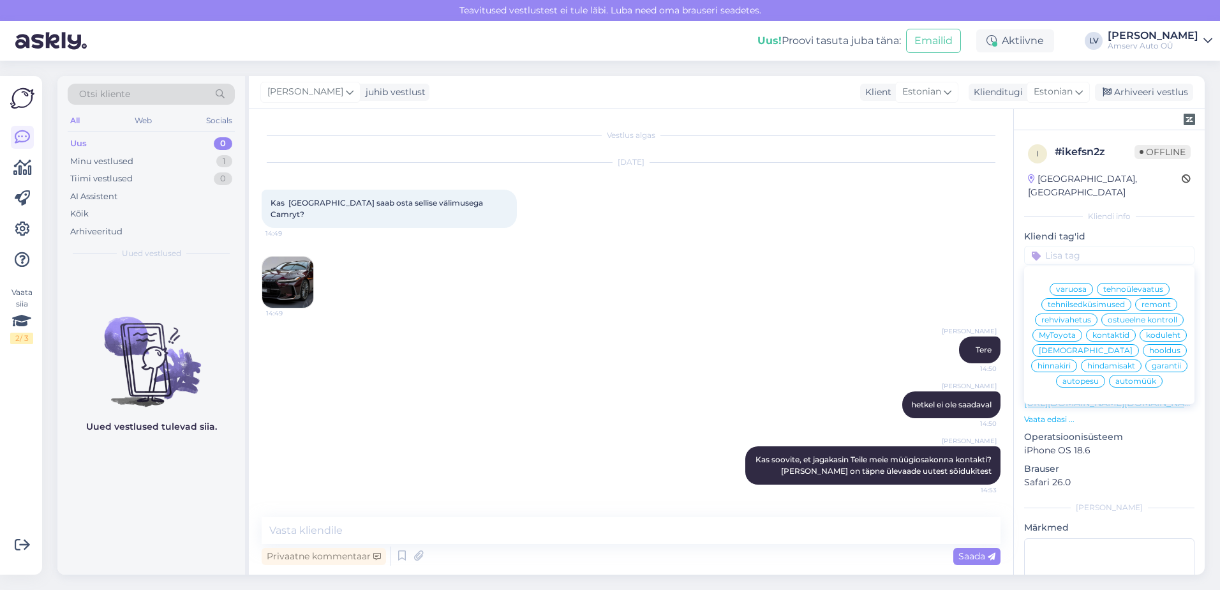
click at [1126, 382] on span "automüük" at bounding box center [1135, 381] width 41 height 8
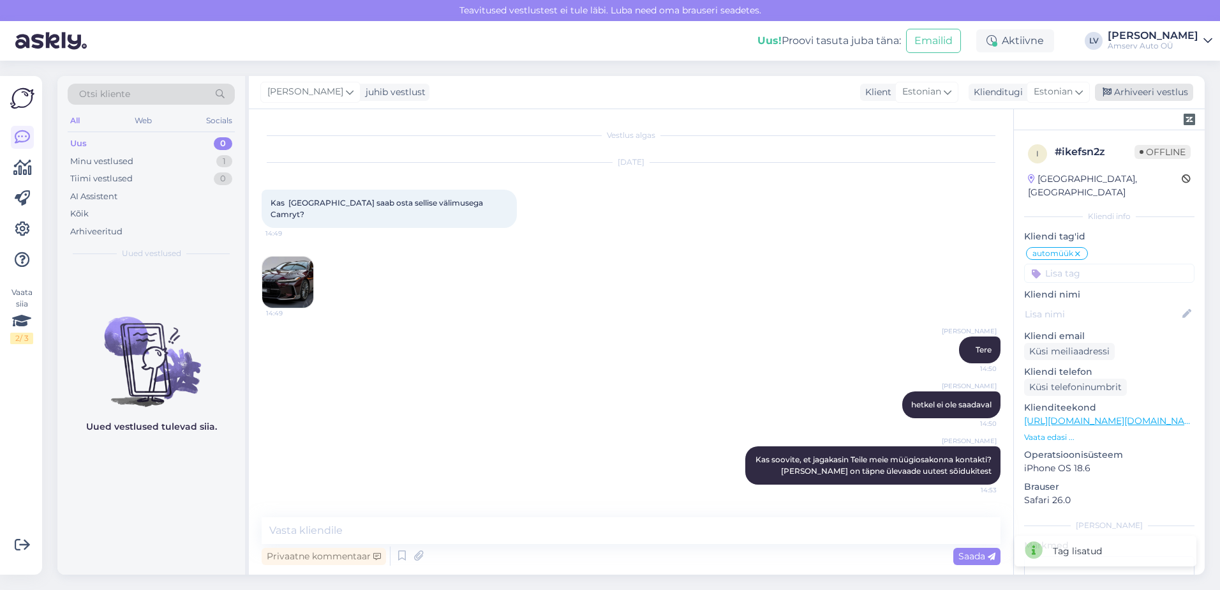
click at [1134, 85] on div "Arhiveeri vestlus" at bounding box center [1144, 92] width 98 height 17
